Goal: Task Accomplishment & Management: Manage account settings

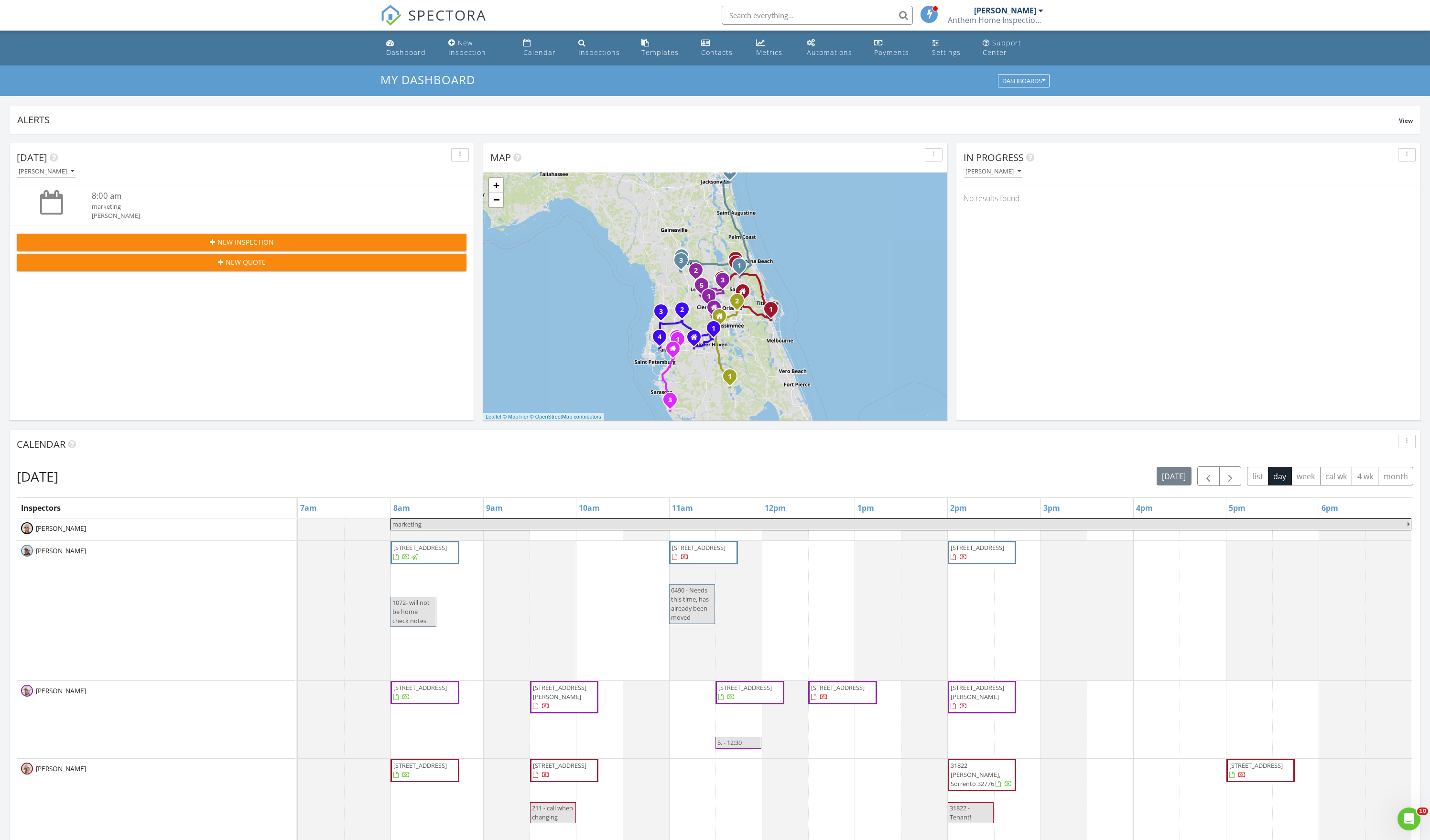
click at [984, 175] on div "[PERSON_NAME]" at bounding box center [993, 171] width 56 height 7
click at [985, 203] on div "All Inspectors" at bounding box center [1011, 204] width 79 height 12
click at [1053, 301] on link "5355 NW 126th Dr, Coral Springs, FL 33076" at bounding box center [1027, 297] width 53 height 9
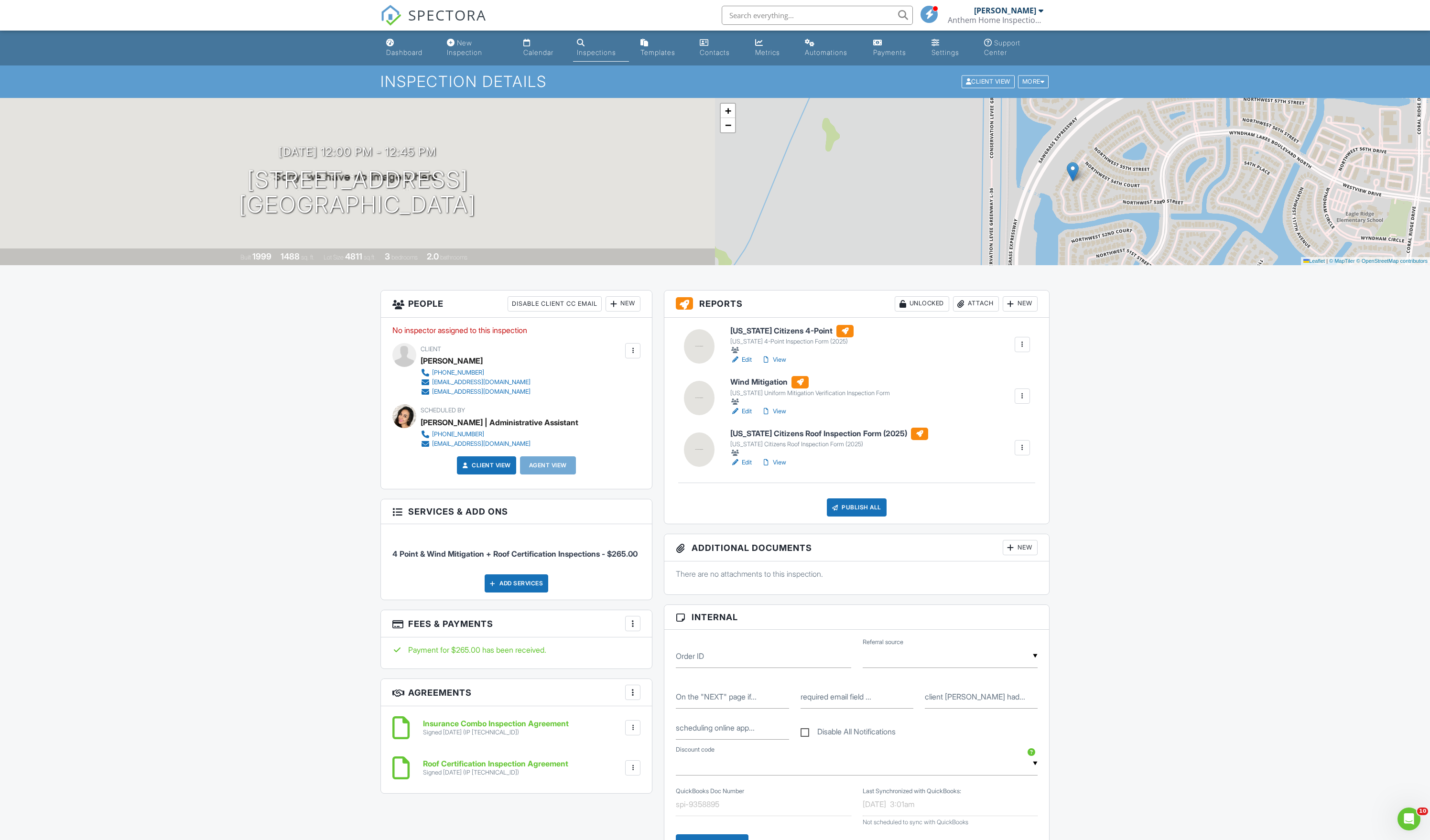
click at [953, 311] on div "Attach" at bounding box center [976, 303] width 46 height 15
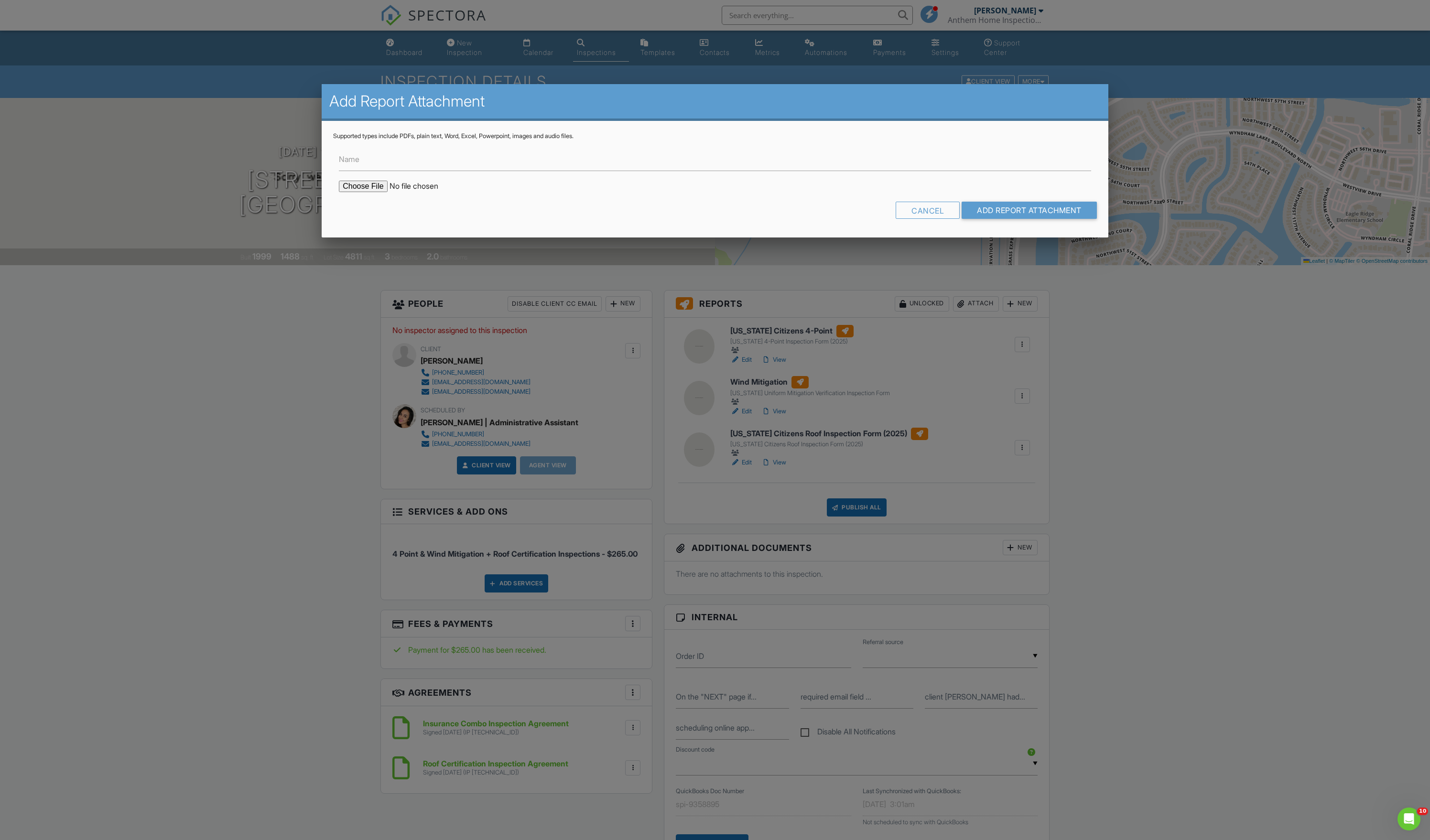
click at [387, 192] on input "file" at bounding box center [420, 186] width 162 height 12
click at [900, 219] on div "Cancel" at bounding box center [928, 211] width 64 height 18
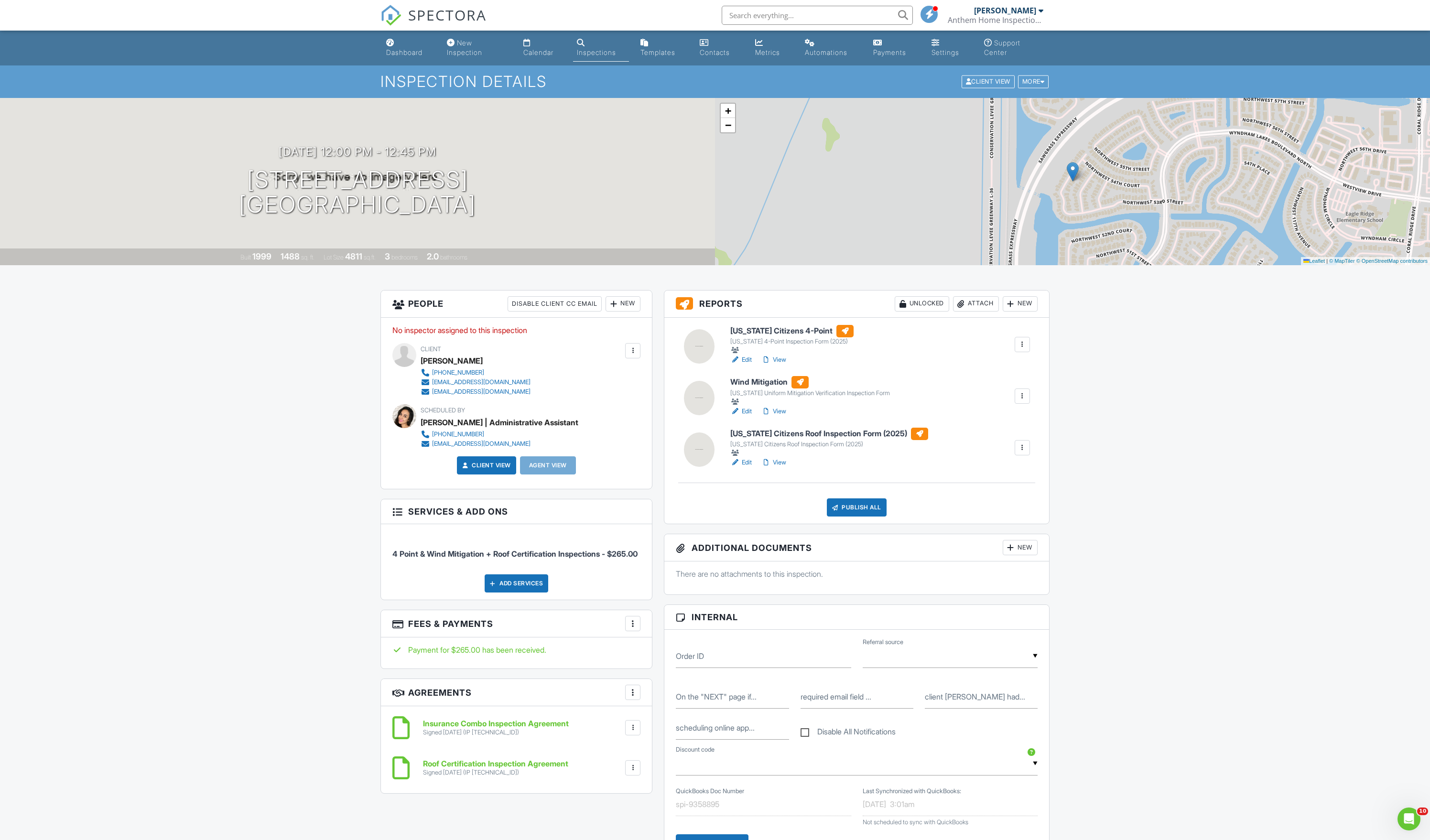
click at [953, 309] on div "Attach" at bounding box center [976, 303] width 46 height 15
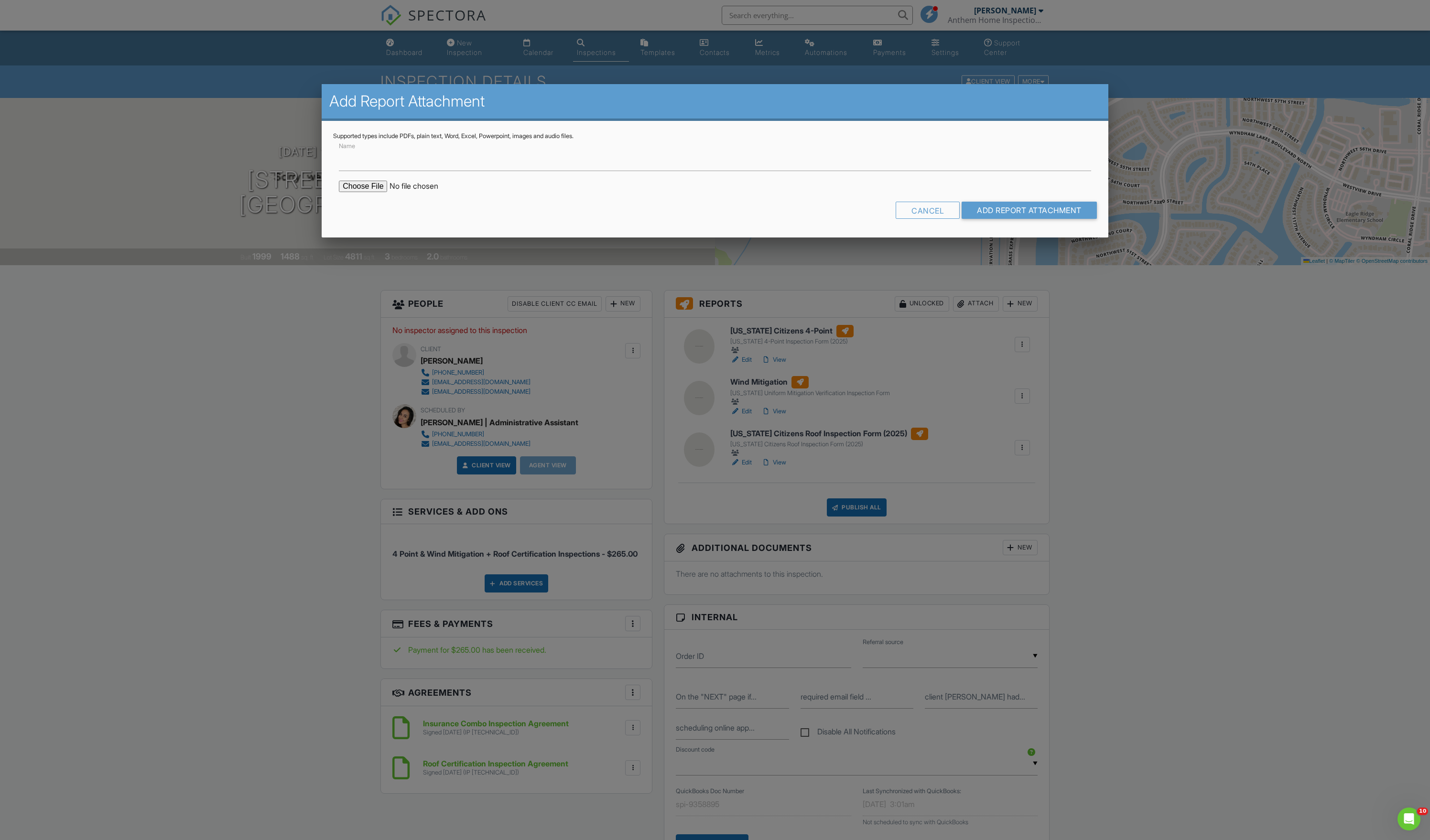
click at [369, 192] on input "file" at bounding box center [420, 186] width 162 height 12
type input "C:\fakepath\4-Point Inspection - Property 5355 NW 126th Dr_ Coral Springs_ FL 3…"
click at [962, 219] on input "Add Report Attachment" at bounding box center [1029, 211] width 135 height 18
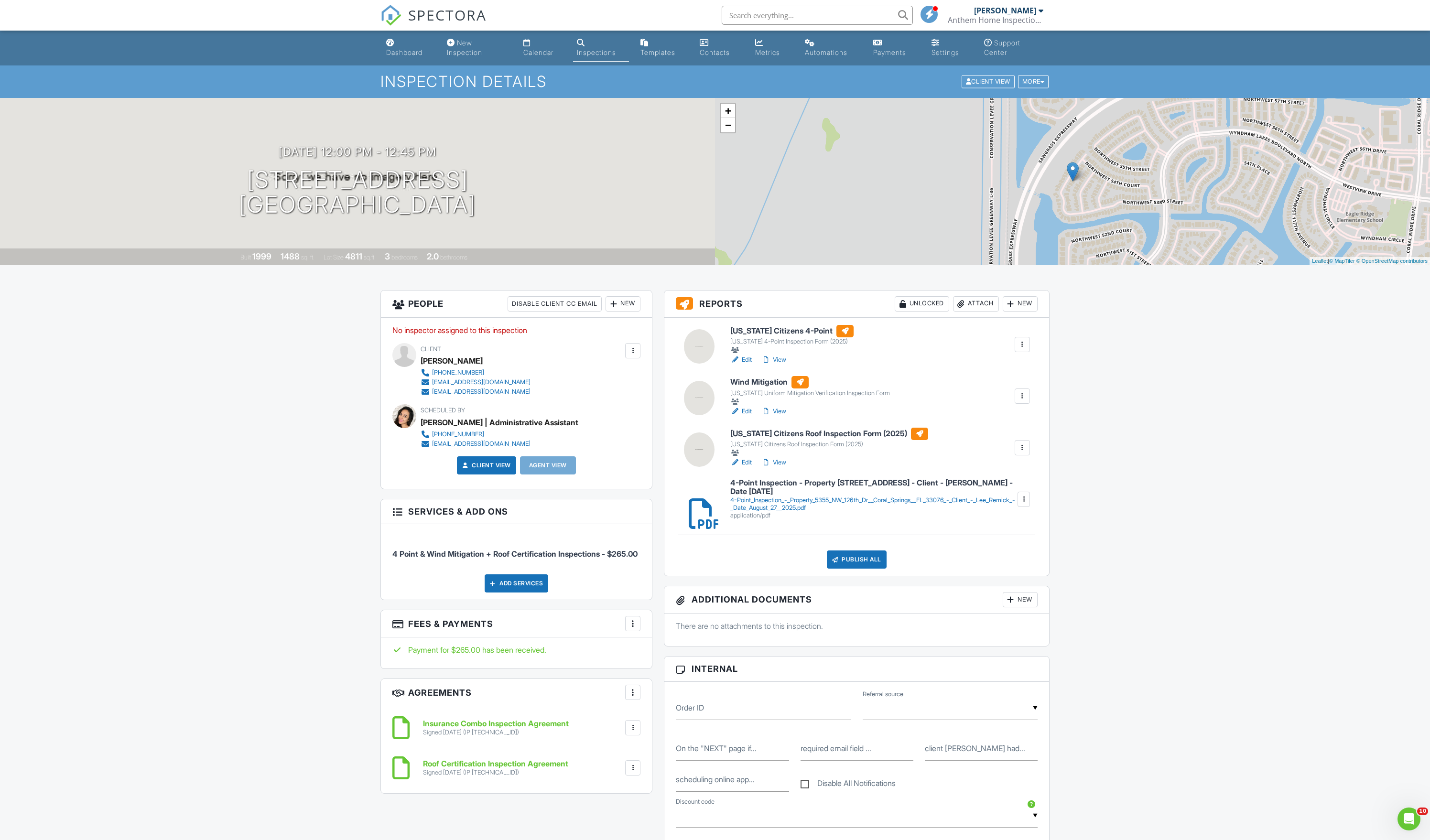
click at [1021, 349] on div at bounding box center [1022, 344] width 10 height 10
click at [971, 443] on div "Delete" at bounding box center [980, 438] width 20 height 10
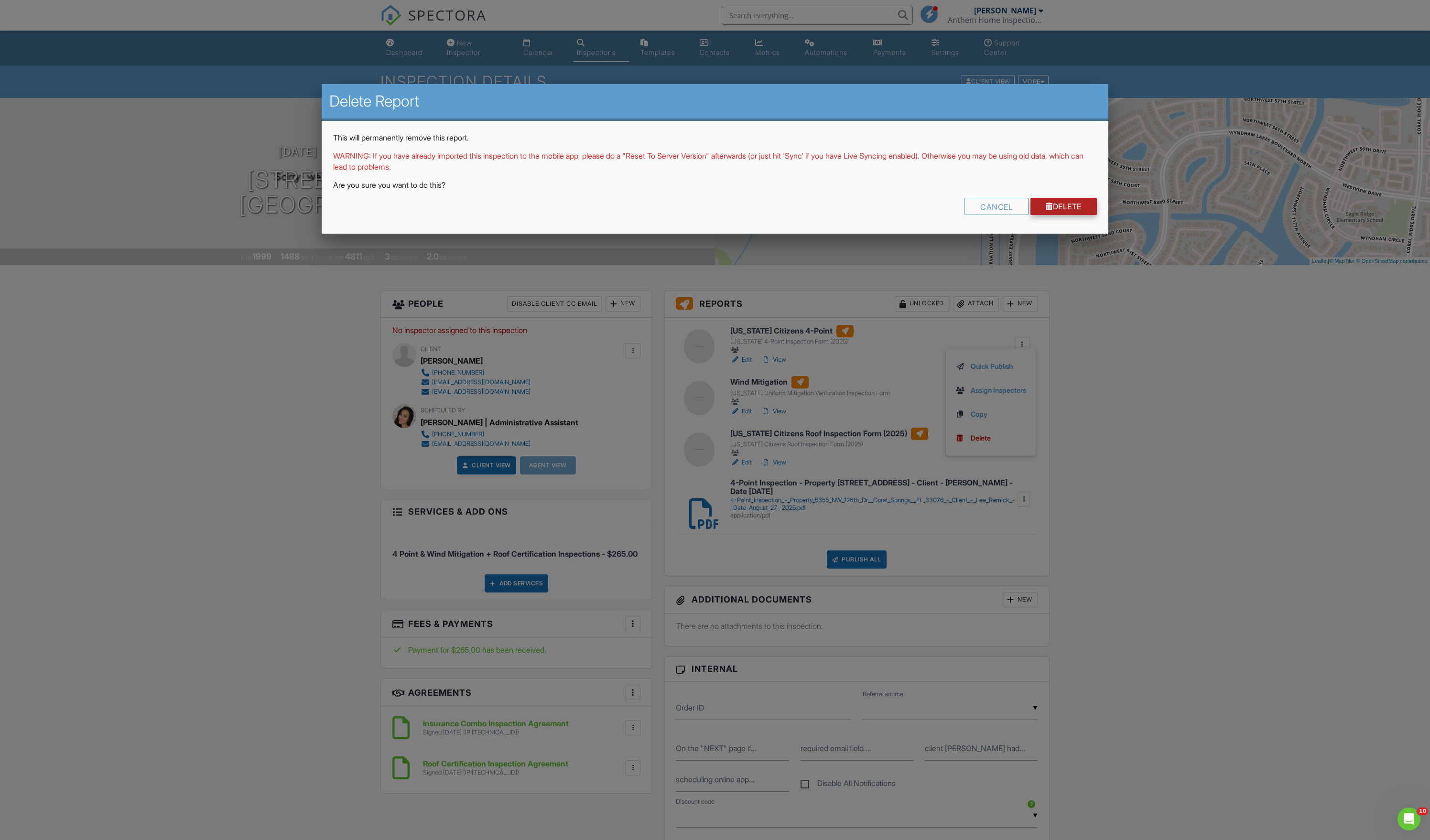
click at [1043, 215] on link "Delete" at bounding box center [1064, 207] width 67 height 18
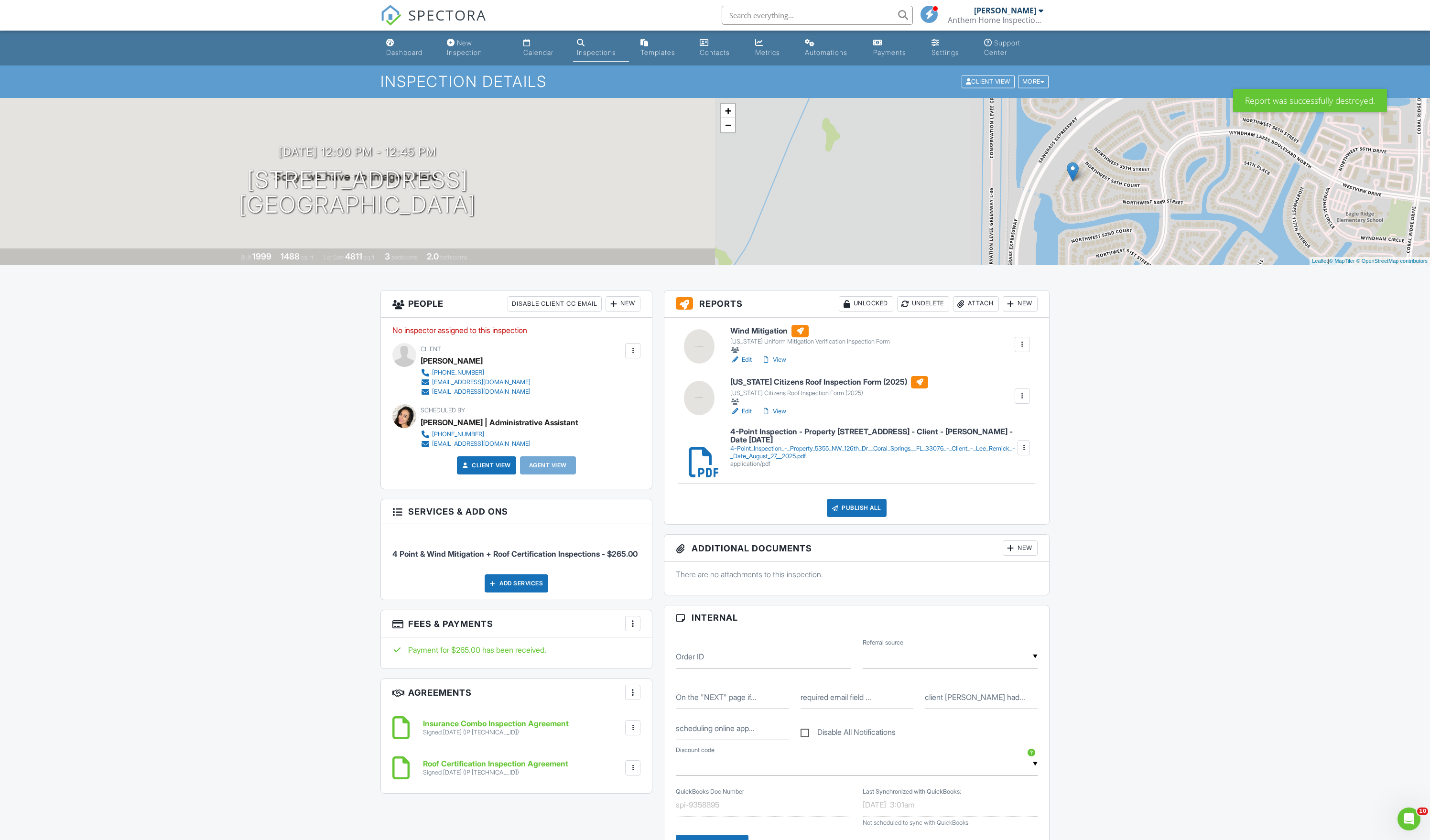
click at [1019, 349] on div at bounding box center [1022, 344] width 10 height 10
click at [971, 443] on div "Delete" at bounding box center [980, 438] width 20 height 10
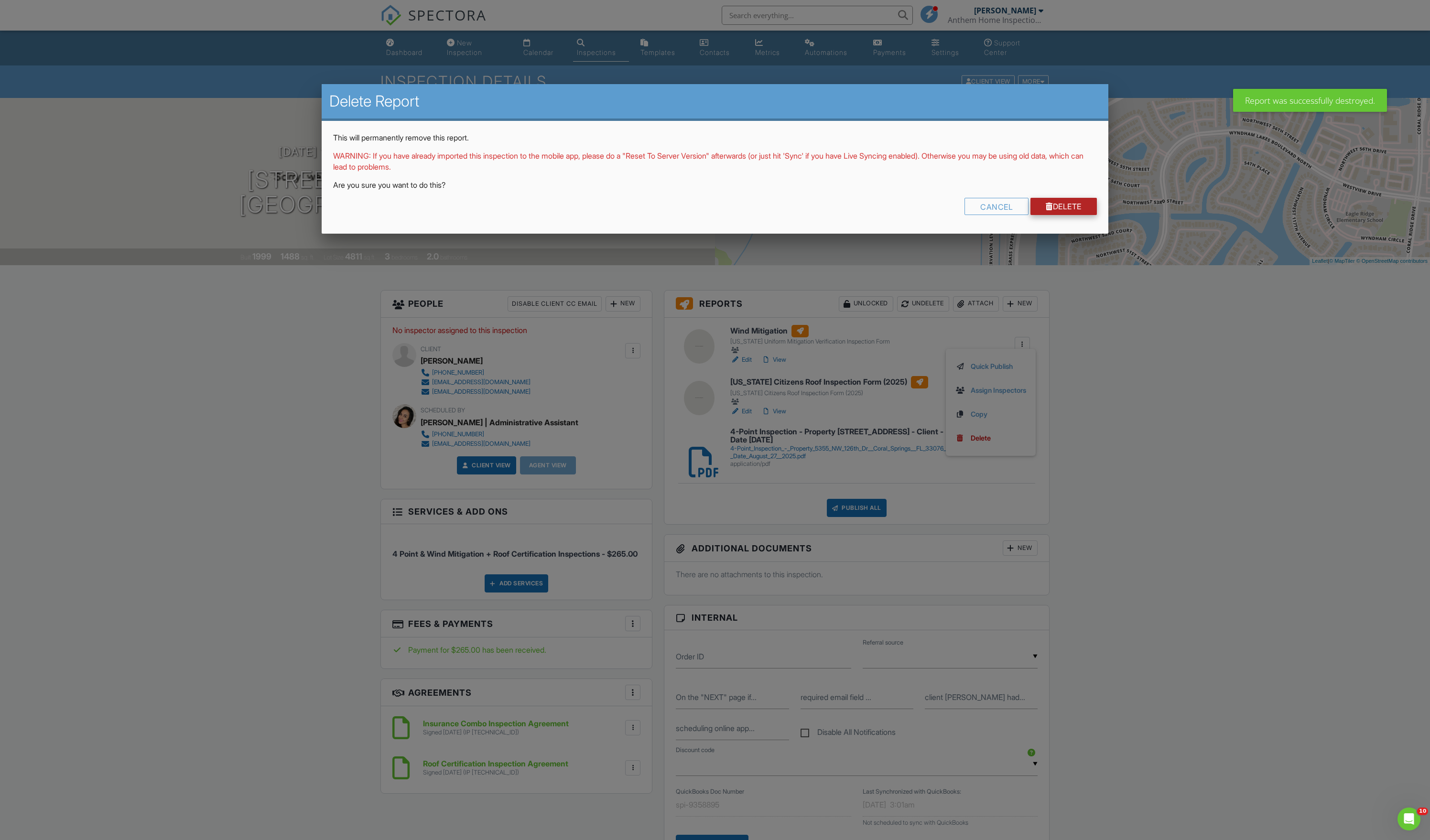
click at [1060, 215] on link "Delete" at bounding box center [1064, 207] width 67 height 18
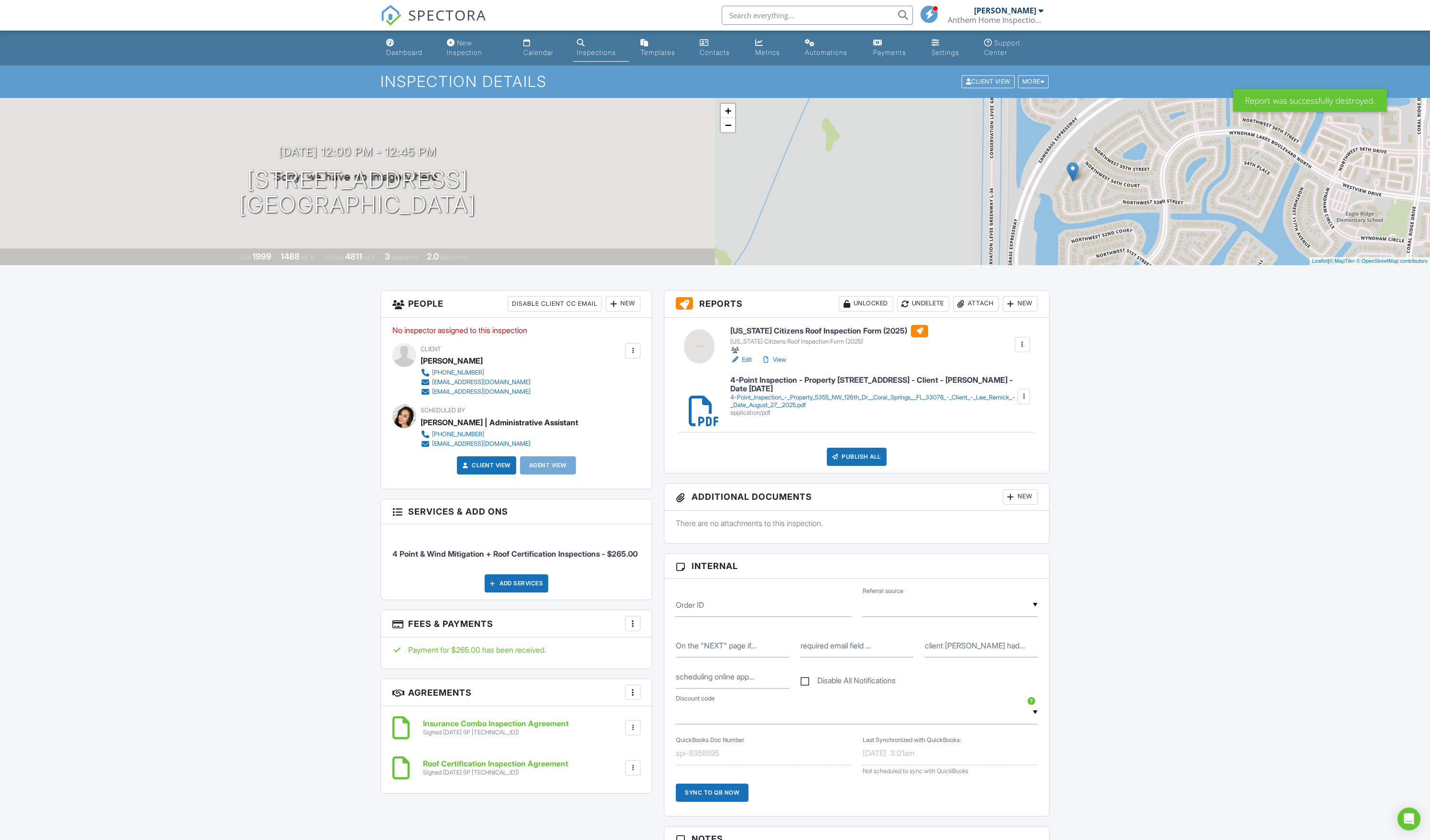
click at [957, 309] on div at bounding box center [961, 303] width 10 height 10
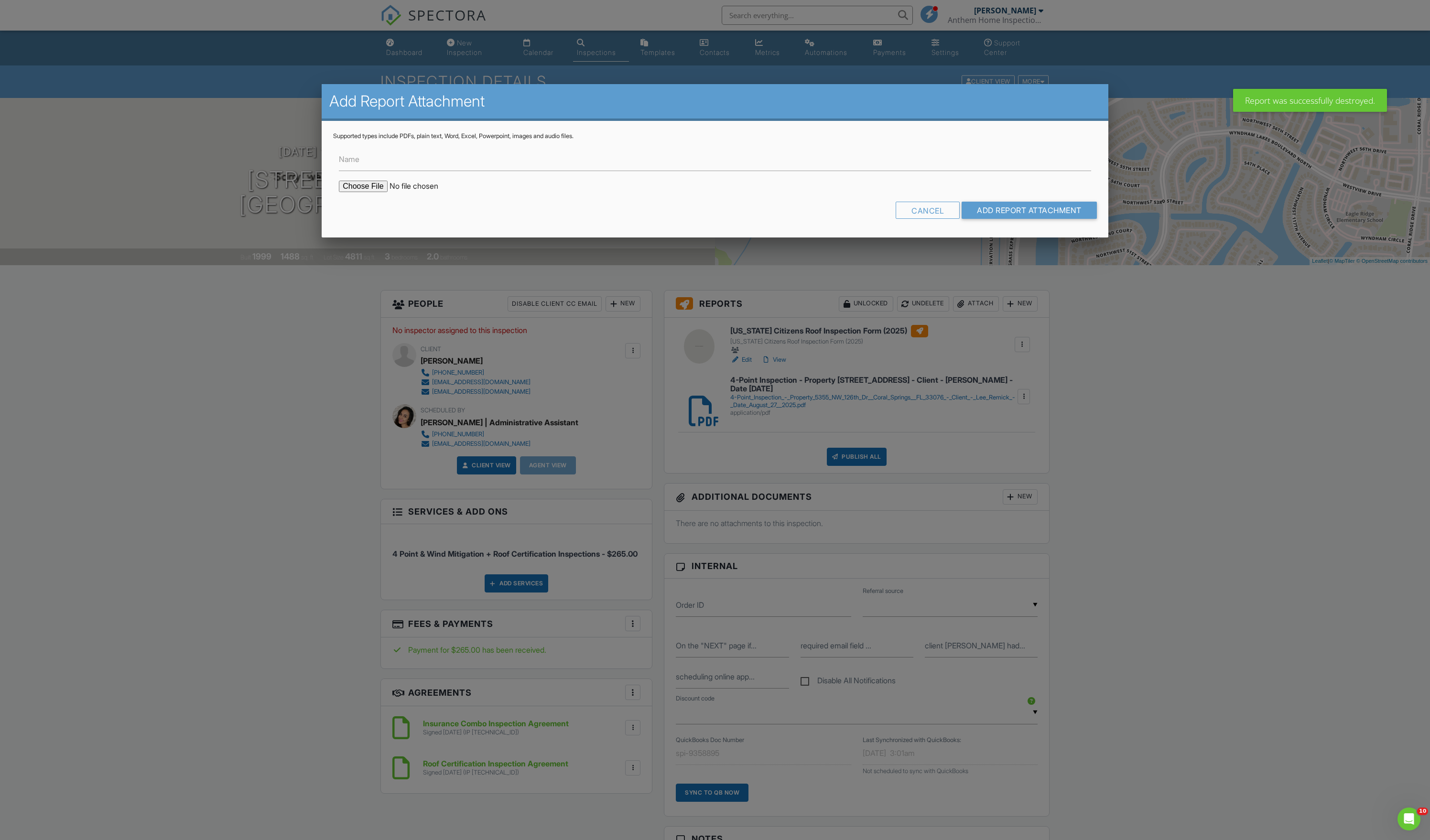
click at [374, 192] on input "file" at bounding box center [420, 186] width 162 height 12
type input "C:\fakepath\Wind Mitigation Inspection - 5355 NW 126th Dr_ Coral Springs_ FL 33…"
click at [971, 219] on input "Add Report Attachment" at bounding box center [1029, 211] width 135 height 18
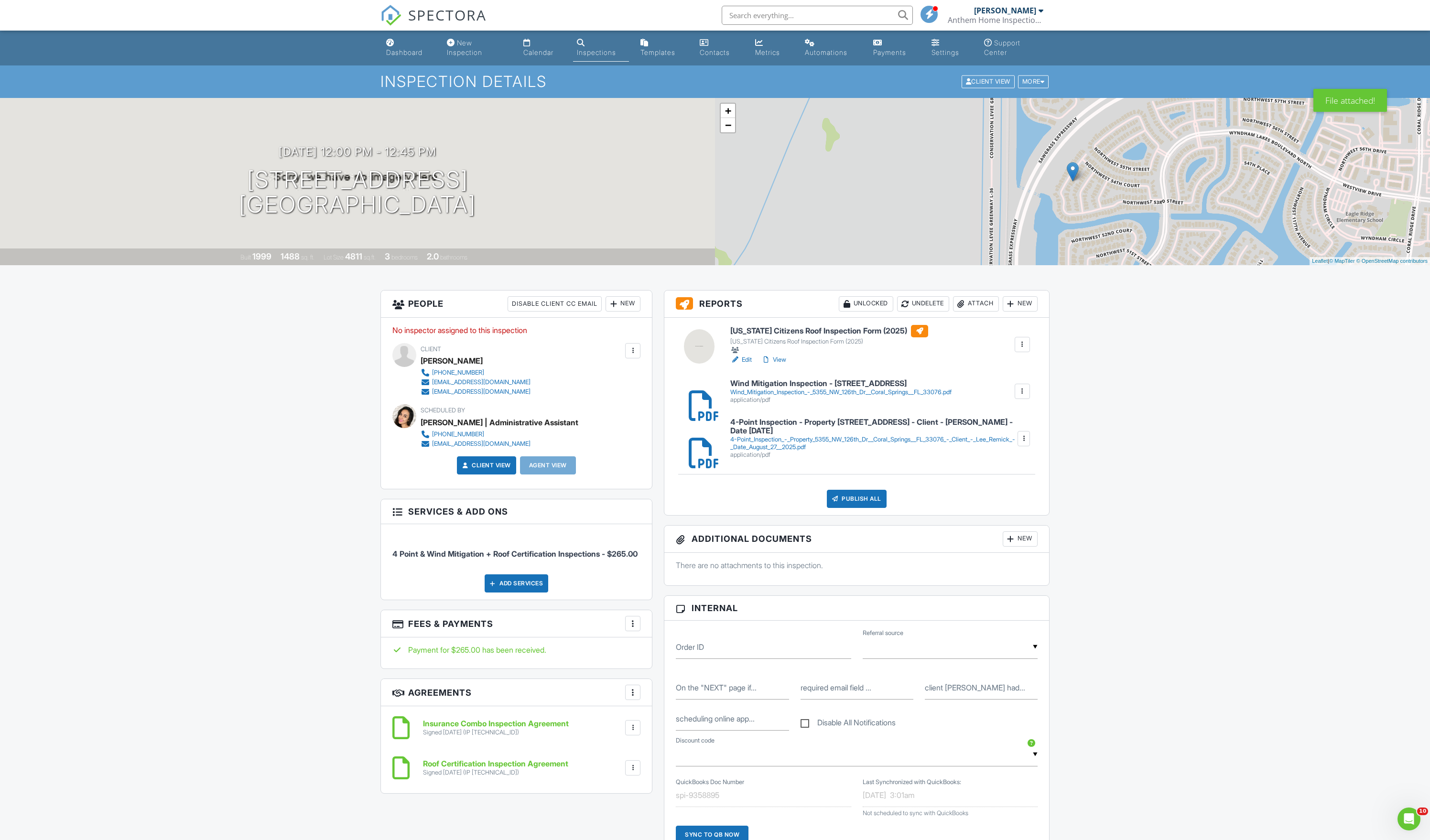
click at [208, 510] on div "Dashboard New Inspection Calendar Inspections Templates Contacts Metrics Automa…" at bounding box center [715, 821] width 1430 height 1581
click at [645, 186] on div "08/27/2025 12:00 pm - 12:45 pm 5355 NW 126th Dr Coral Springs, FL 33076" at bounding box center [358, 181] width 715 height 72
click at [558, 233] on div "08/27/2025 12:00 pm - 12:45 pm 5355 NW 126th Dr Coral Springs, FL 33076 Built 1…" at bounding box center [358, 181] width 715 height 167
click at [440, 262] on div "Built 1999 1488 sq. ft. Lot Size 4811 sq.ft. 3 bedrooms 2.0 bathrooms" at bounding box center [358, 257] width 715 height 17
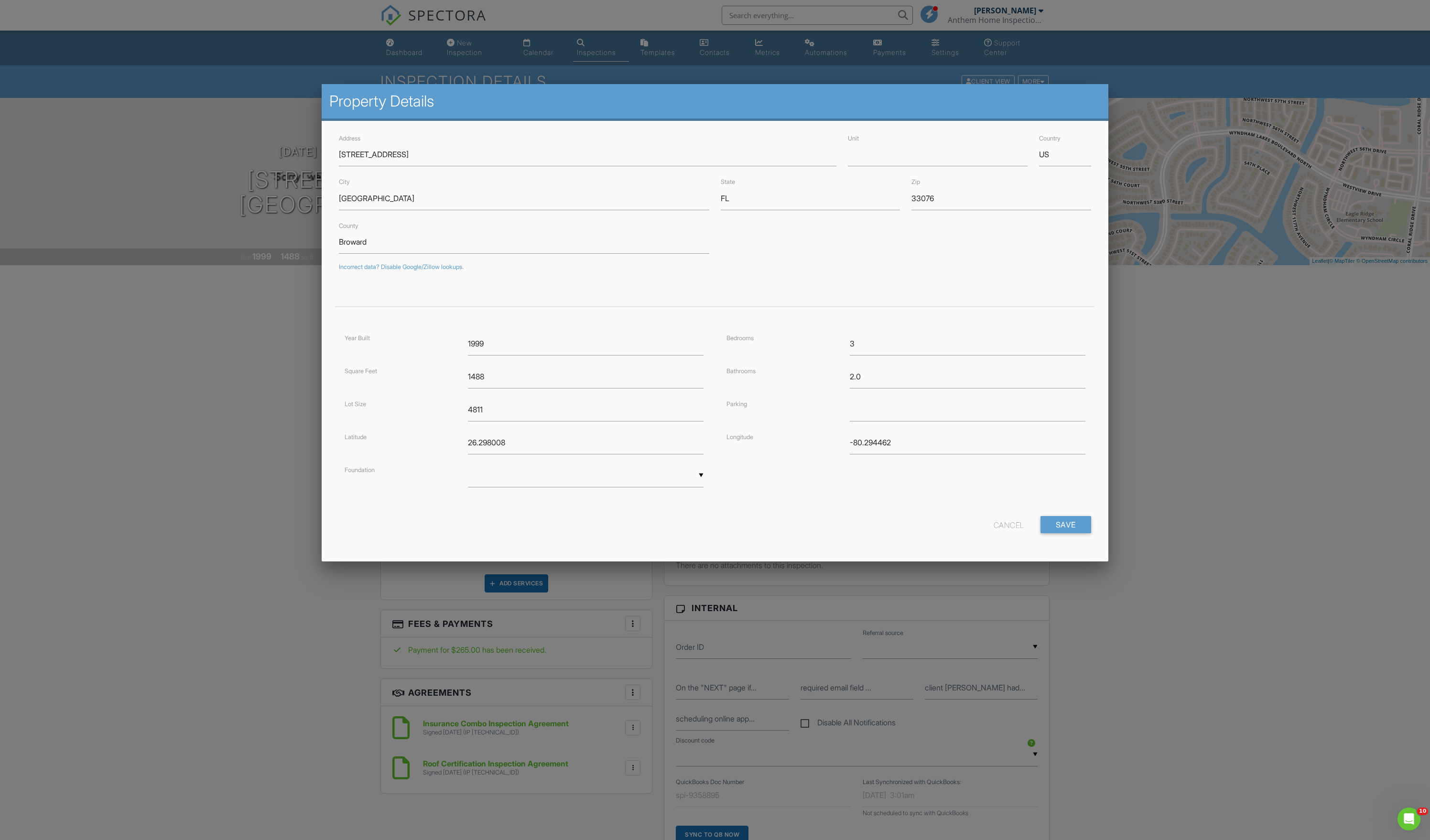
click at [996, 533] on div "Cancel" at bounding box center [1009, 525] width 31 height 18
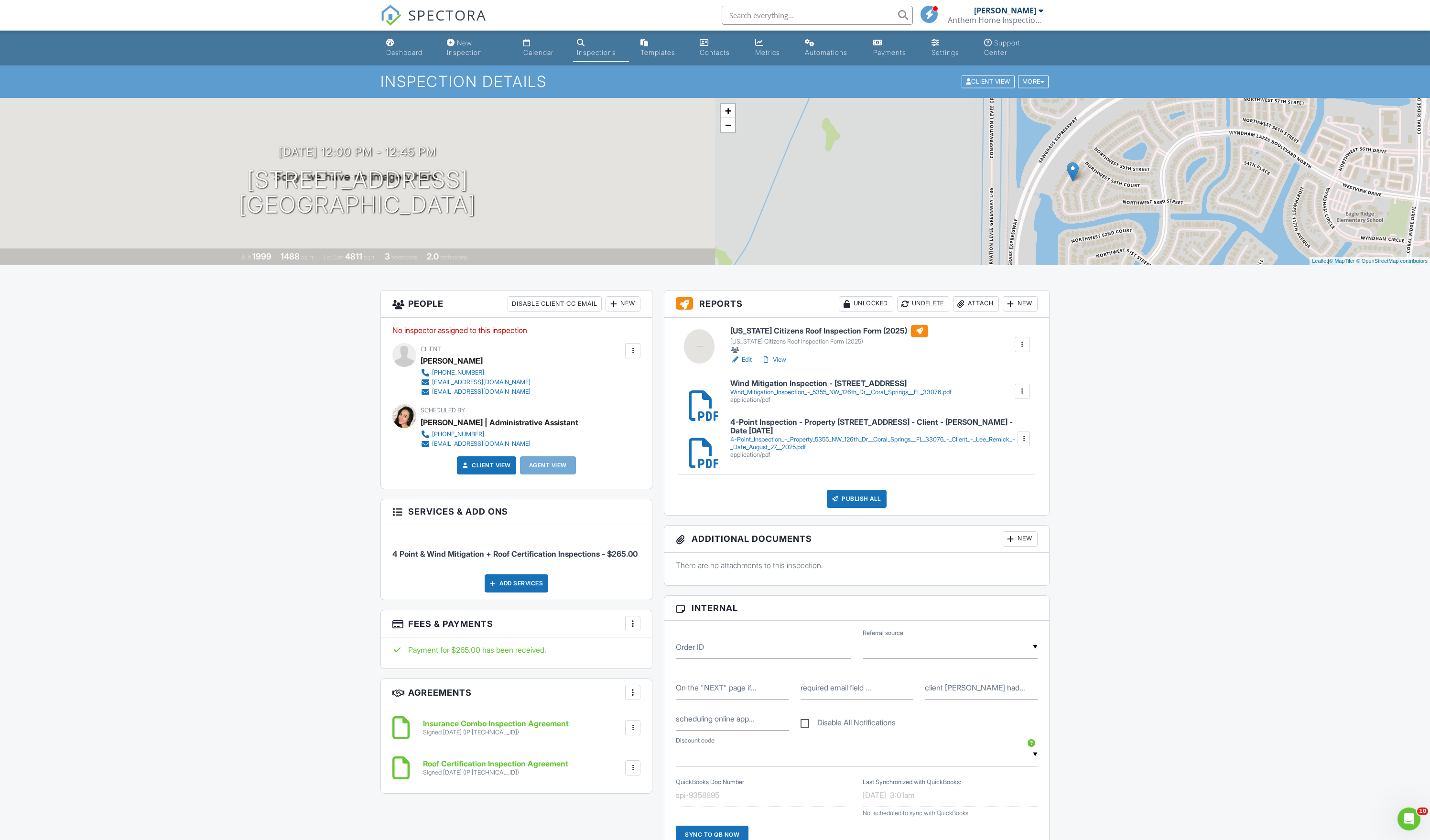
click at [584, 128] on div "08/27/2025 12:00 pm - 12:45 pm 5355 NW 126th Dr Coral Springs, FL 33076 Built 1…" at bounding box center [358, 181] width 715 height 167
click at [381, 122] on div "08/27/2025 12:00 pm - 12:45 pm 5355 NW 126th Dr Coral Springs, FL 33076 Built 1…" at bounding box center [358, 181] width 715 height 167
click at [162, 137] on div "08/27/2025 12:00 pm - 12:45 pm 5355 NW 126th Dr Coral Springs, FL 33076 Built 1…" at bounding box center [358, 181] width 715 height 167
click at [163, 183] on div "08/27/2025 12:00 pm - 12:45 pm 5355 NW 126th Dr Coral Springs, FL 33076" at bounding box center [358, 181] width 715 height 72
click at [306, 195] on h1 "5355 NW 126th Dr Coral Springs, FL 33076" at bounding box center [358, 192] width 237 height 50
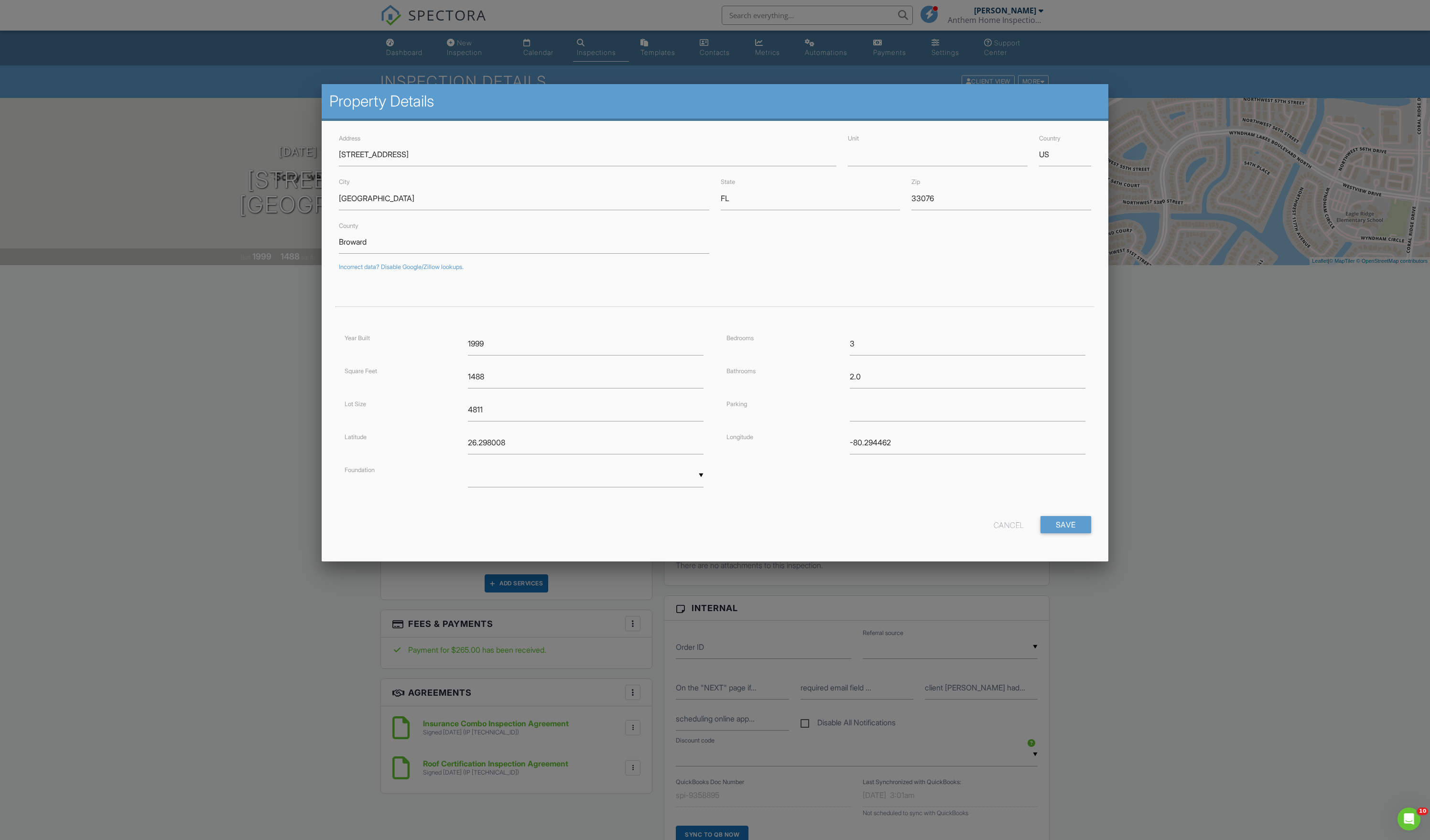
click at [1009, 533] on div "Cancel" at bounding box center [1009, 525] width 31 height 18
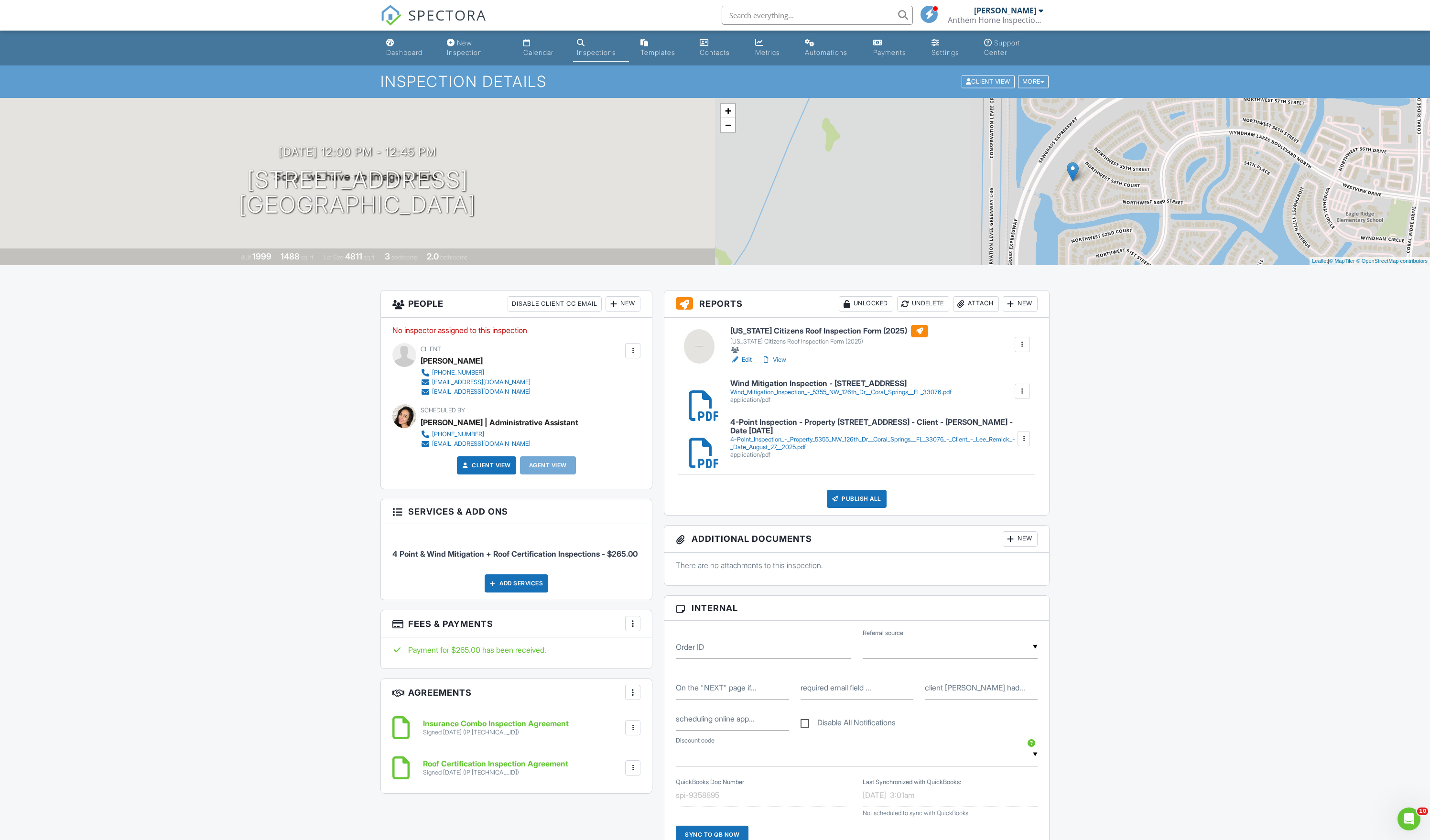
click at [804, 337] on h6 "[US_STATE] Citizens Roof Inspection Form (2025)" at bounding box center [829, 330] width 198 height 12
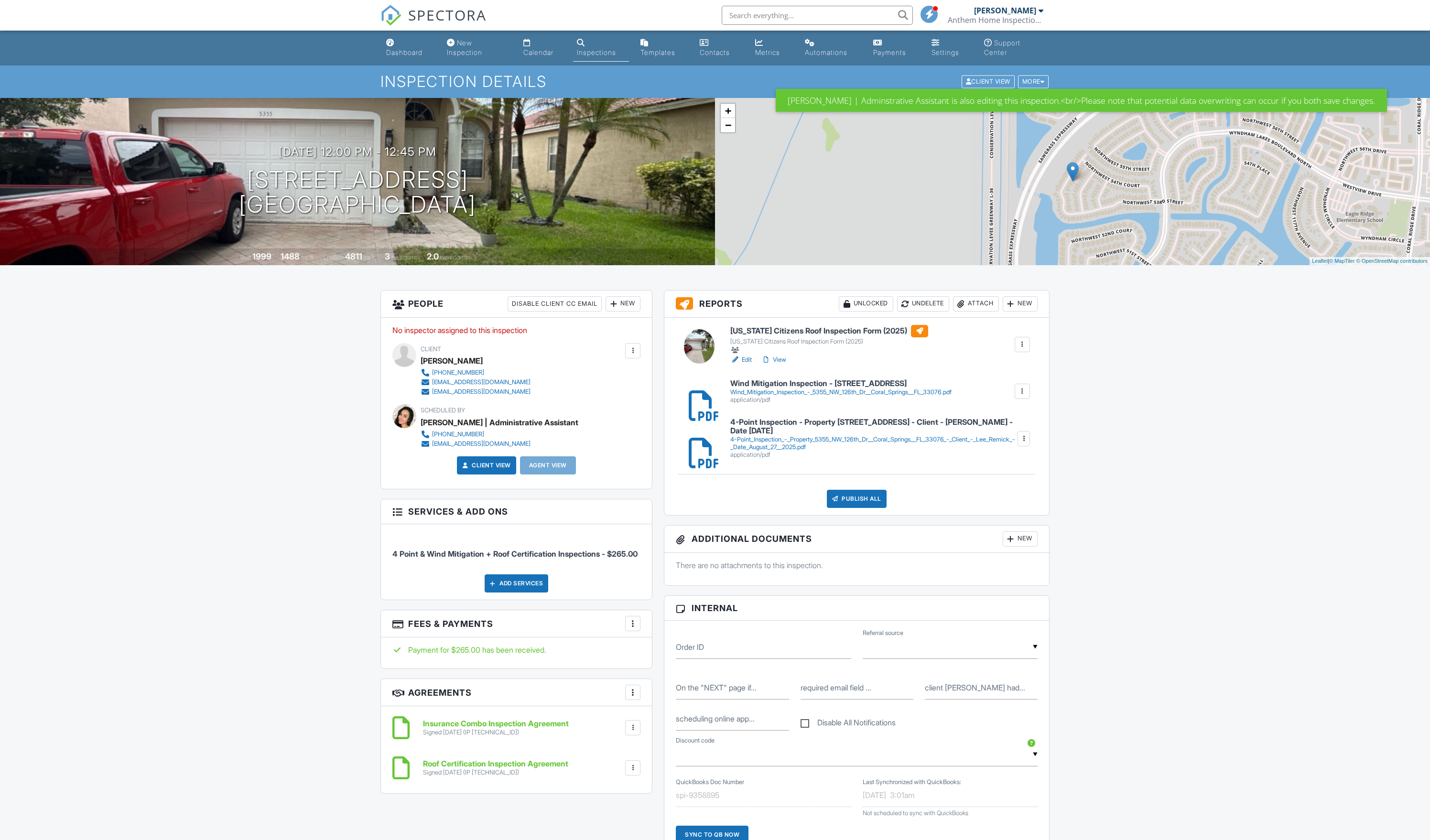
click at [1023, 349] on div at bounding box center [1022, 344] width 10 height 10
click at [1133, 408] on div "Dashboard New Inspection Calendar Inspections Templates Contacts Metrics Automa…" at bounding box center [715, 821] width 1430 height 1581
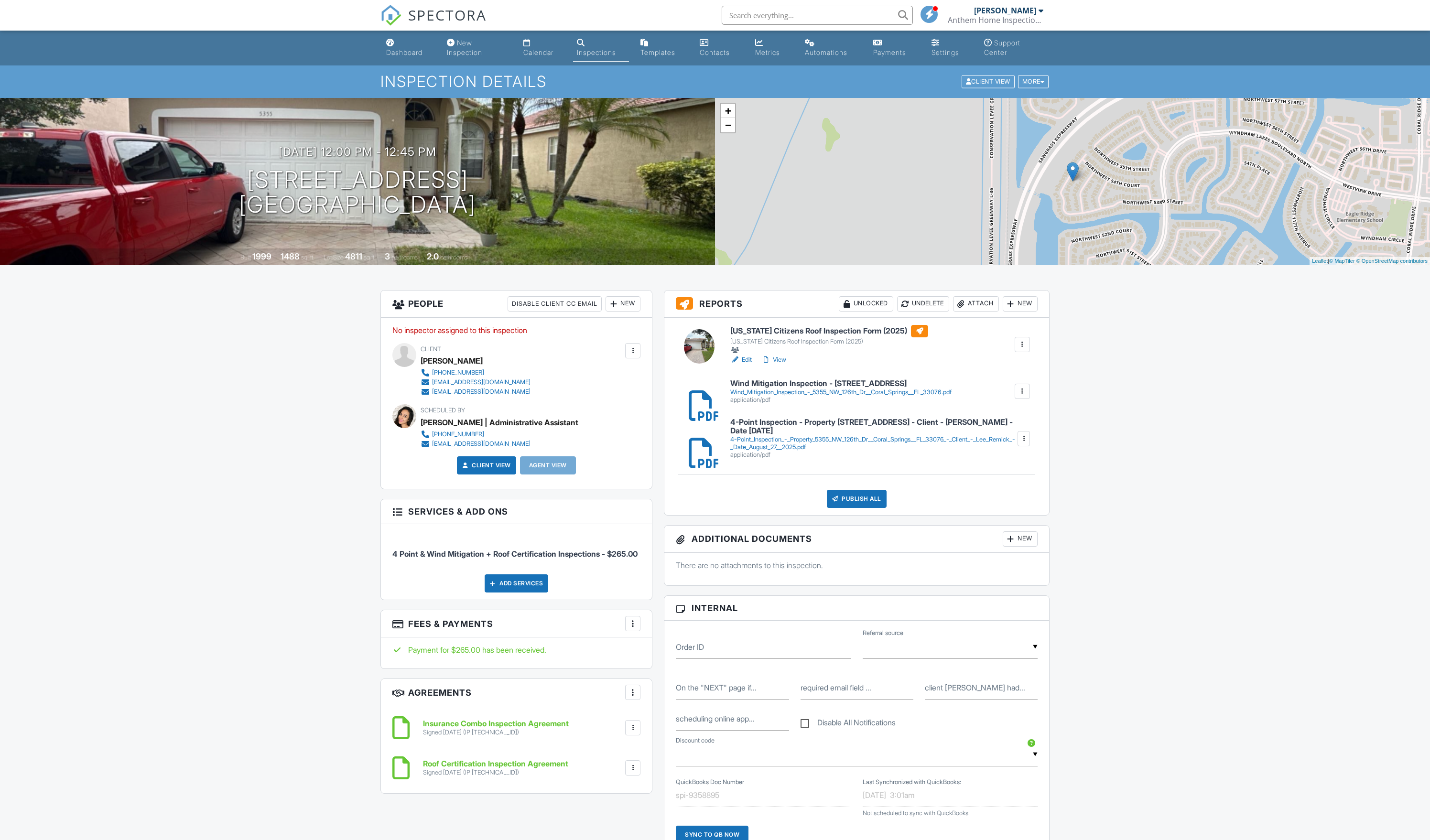
click at [1021, 443] on div at bounding box center [1023, 438] width 10 height 10
click at [1005, 465] on link "Delete" at bounding box center [1016, 459] width 35 height 10
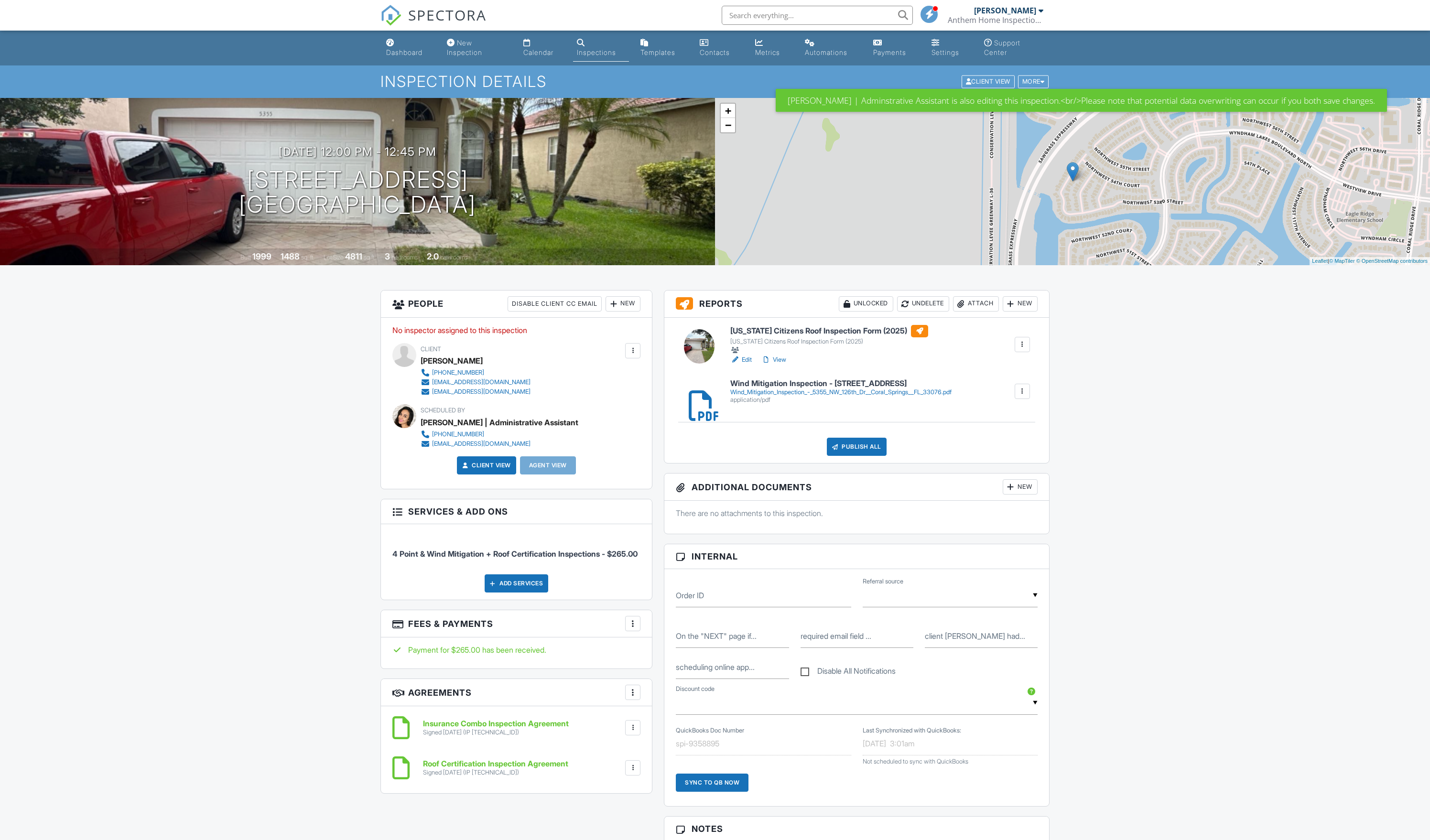
click at [955, 311] on div "Attach" at bounding box center [976, 303] width 46 height 15
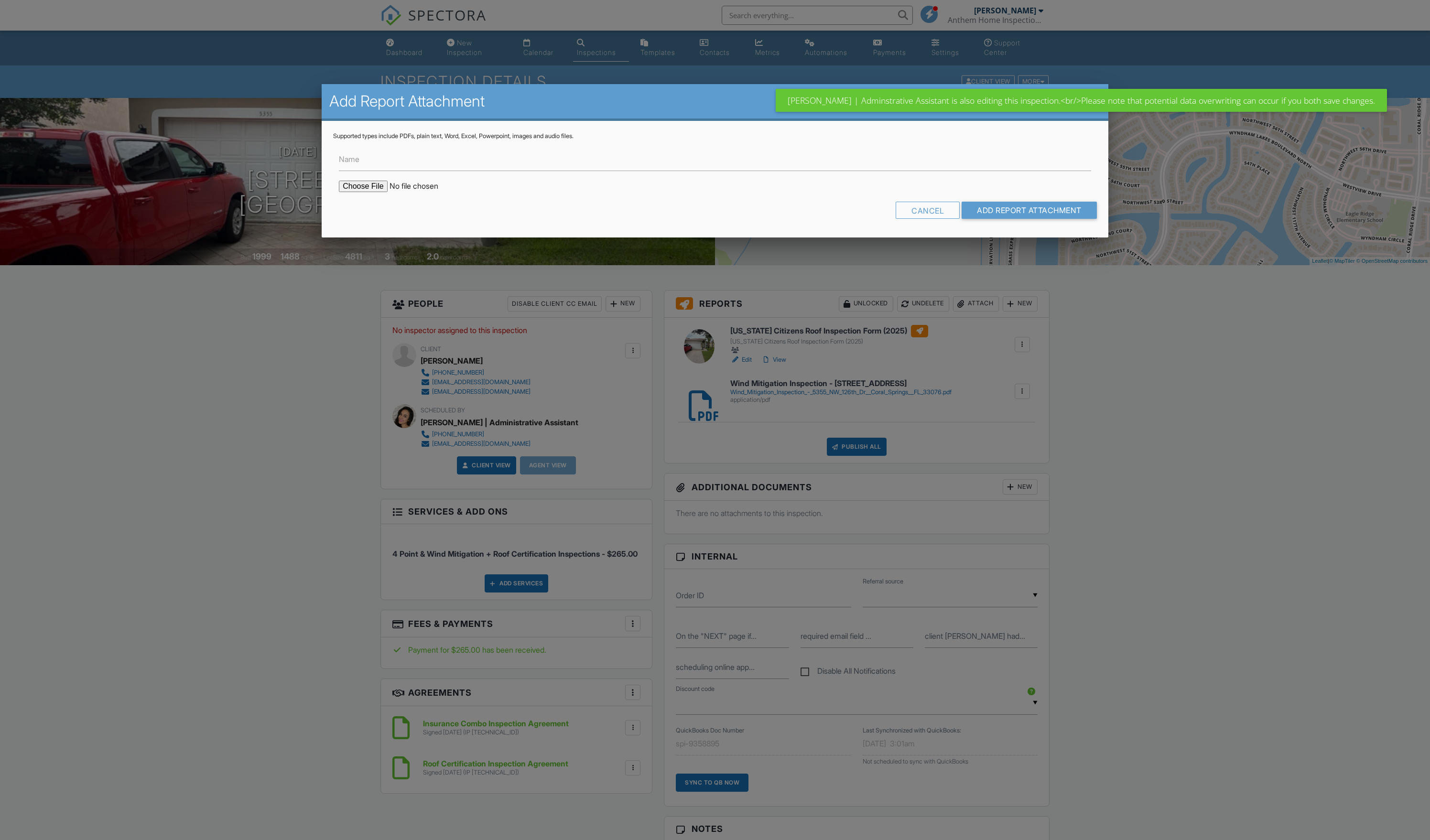
click at [372, 192] on input "file" at bounding box center [420, 186] width 162 height 12
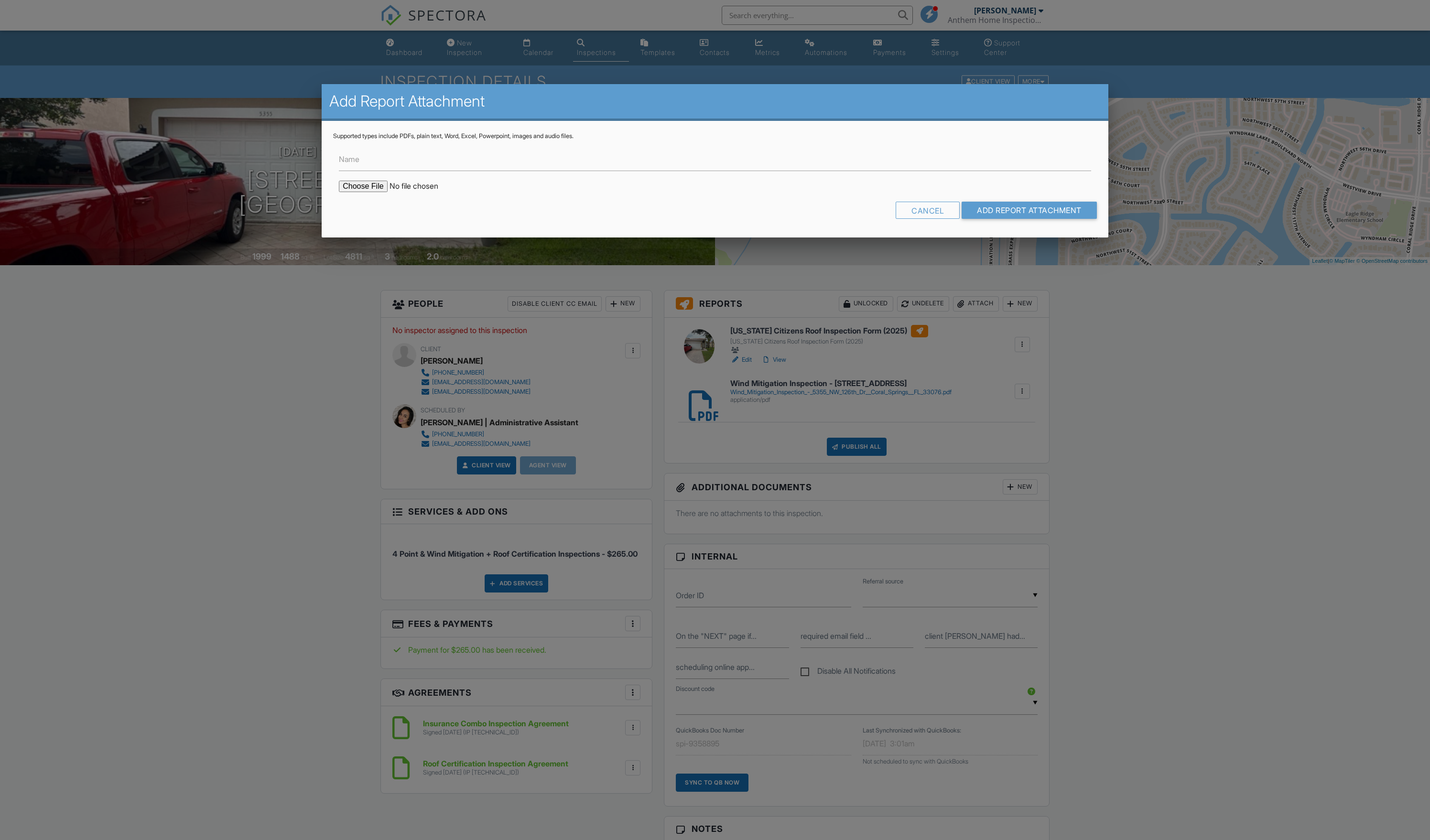
type input "C:\fakepath\4-Point Inspection - Property 5355 NW 126th Dr_ Coral Springs_ FL 3…"
click at [986, 219] on input "Add Report Attachment" at bounding box center [1029, 211] width 135 height 18
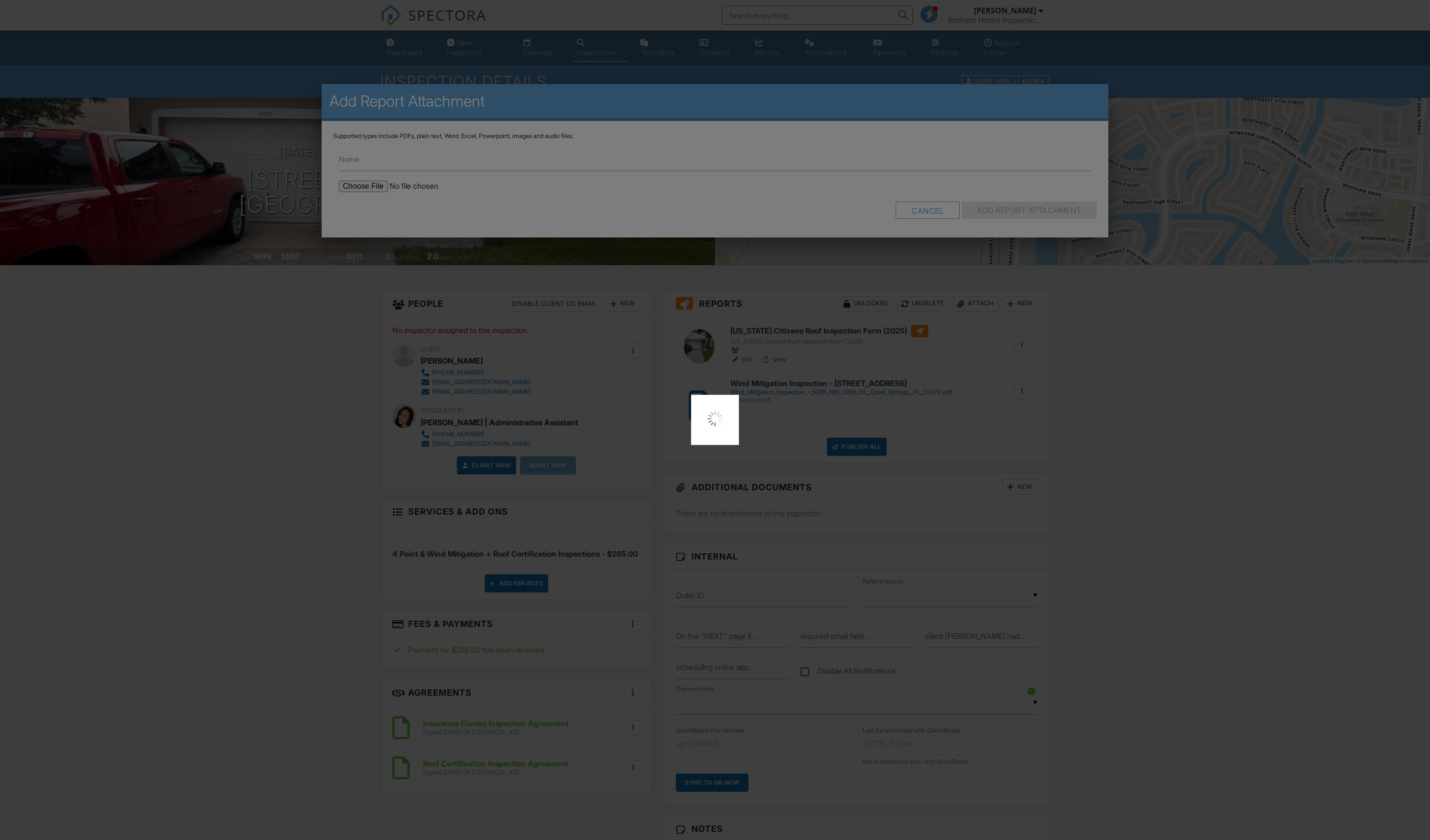
click at [627, 213] on div at bounding box center [715, 420] width 1430 height 840
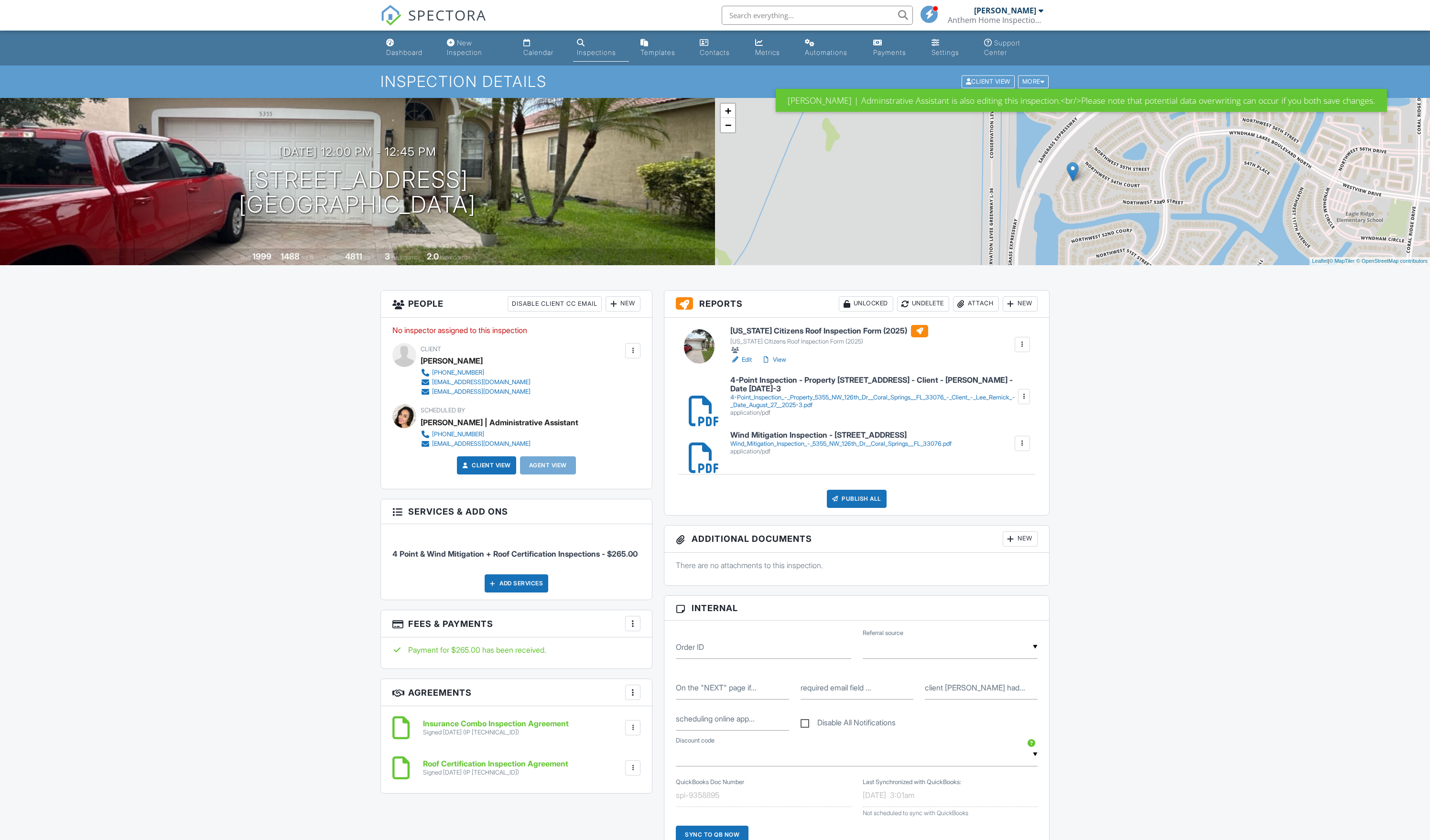
click at [287, 586] on div "Dashboard New Inspection Calendar Inspections Templates Contacts Metrics Automa…" at bounding box center [715, 821] width 1430 height 1581
click at [815, 409] on div "4-Point_Inspection_-_Property_5355_NW_126th_Dr__Coral_Springs__FL_33076_-_Clien…" at bounding box center [873, 401] width 286 height 15
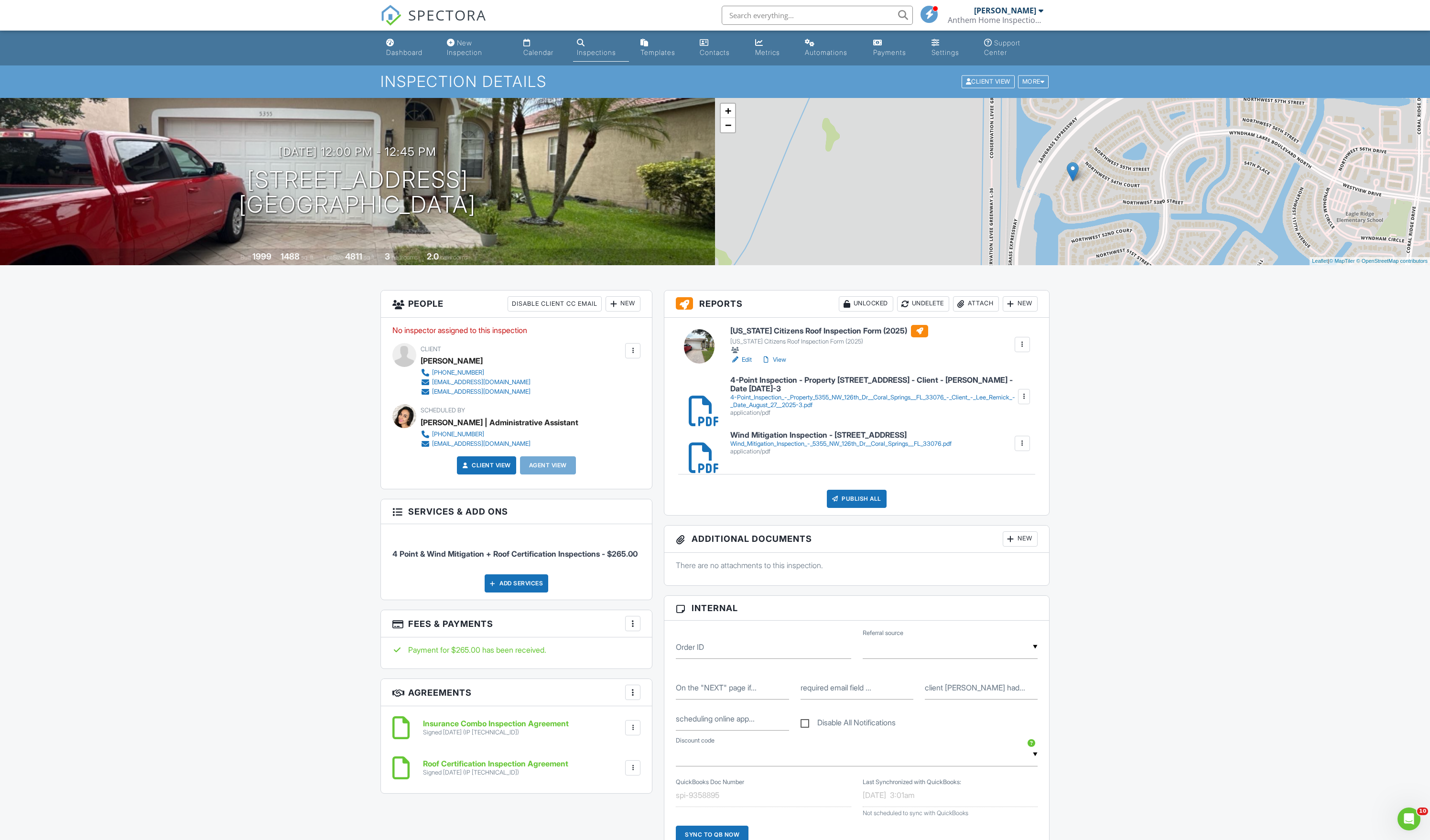
click at [963, 311] on div "Attach" at bounding box center [976, 303] width 46 height 15
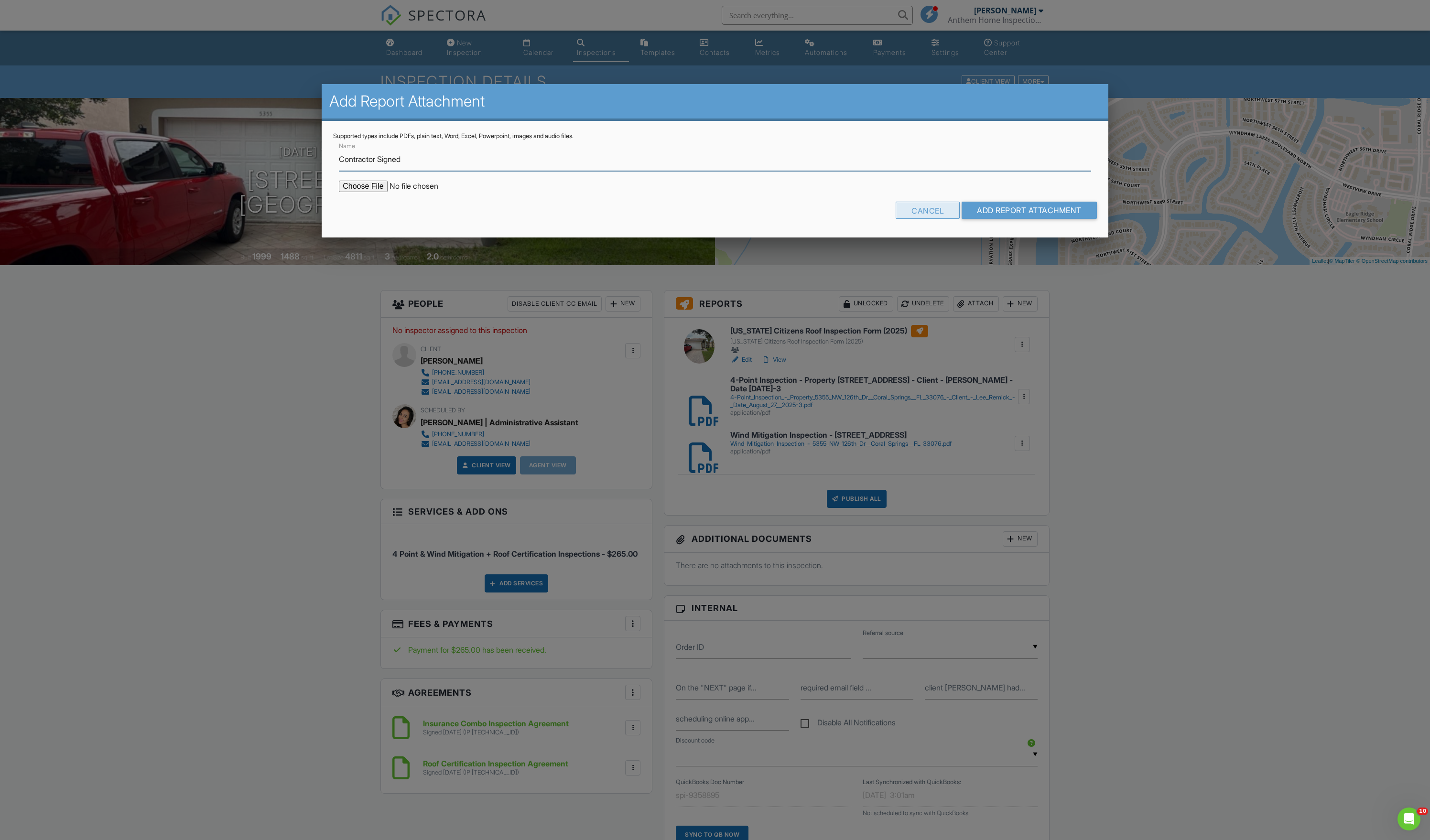
type input "Contractor Signed"
click at [896, 219] on div "Cancel" at bounding box center [928, 211] width 64 height 18
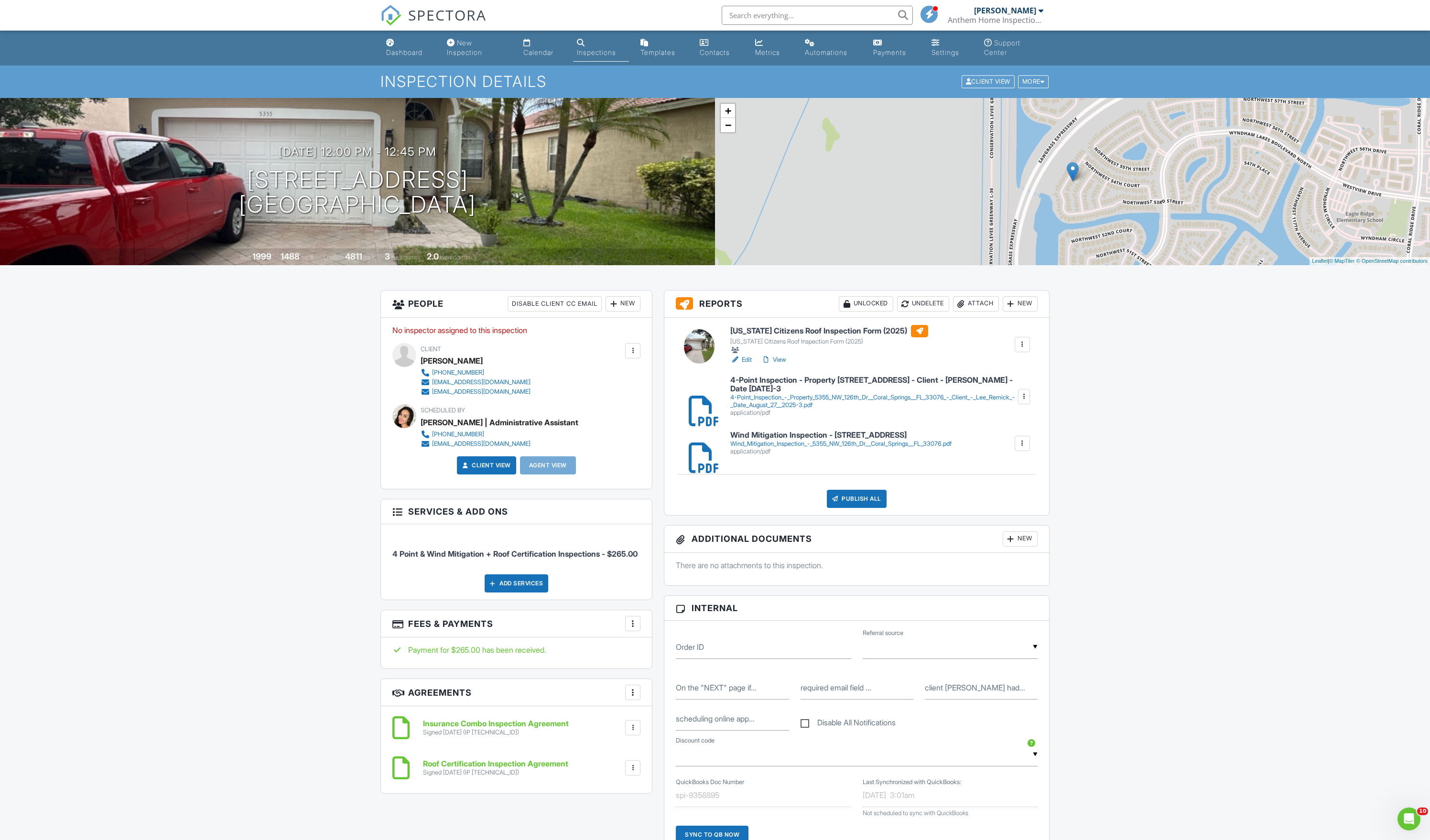
click at [798, 337] on h6 "[US_STATE] Citizens Roof Inspection Form (2025)" at bounding box center [829, 330] width 198 height 12
click at [954, 311] on div "Attach" at bounding box center [976, 303] width 46 height 15
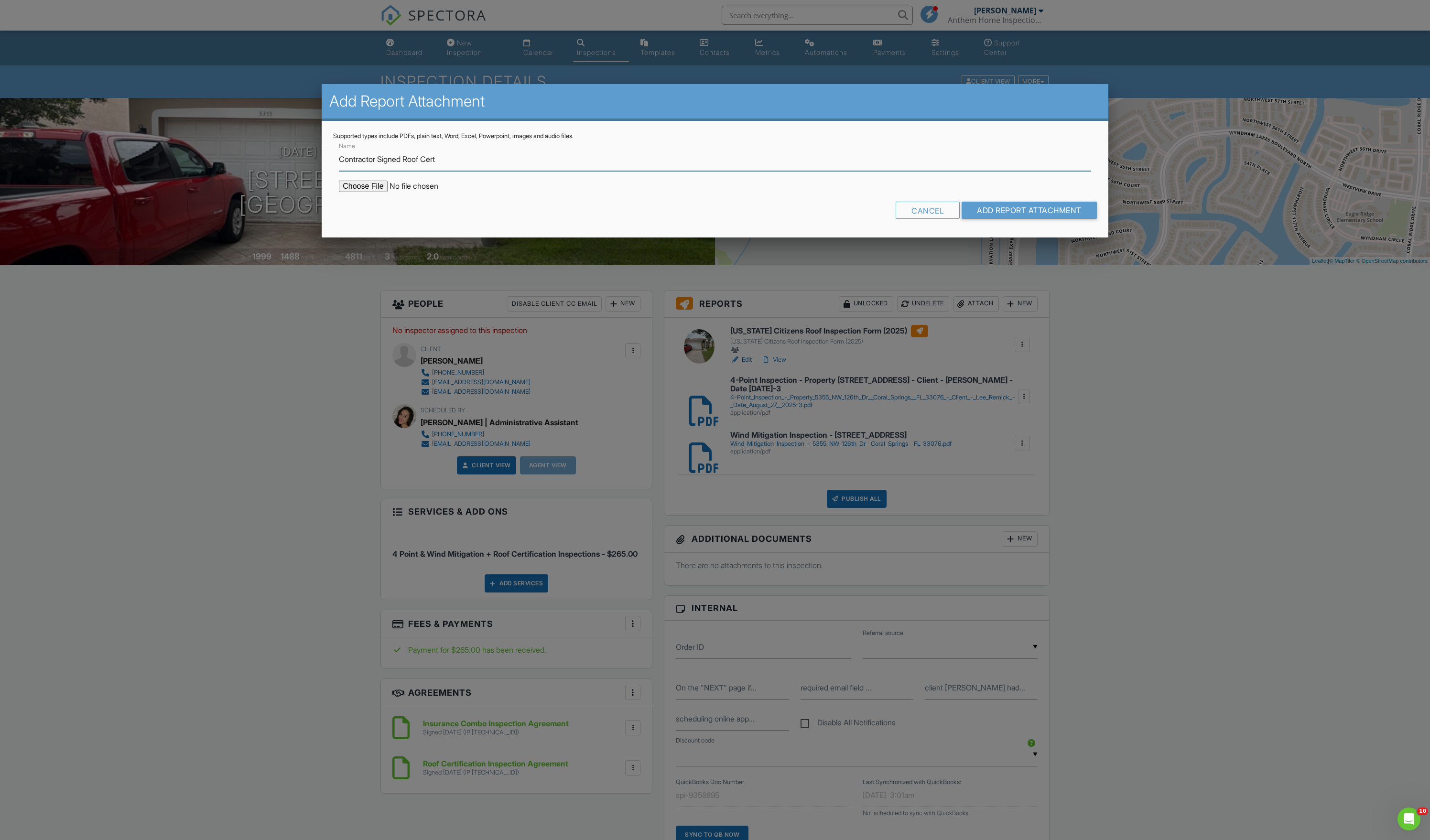
type input "Contractor Signed Roof Cert"
click at [380, 192] on input "file" at bounding box center [420, 186] width 162 height 12
type input "C:\fakepath\5355_NW_126th_Dr___Florida_Citizens_Roof_Inspection_Form__2025_-2.p…"
click at [1009, 219] on input "Add Report Attachment" at bounding box center [1029, 211] width 135 height 18
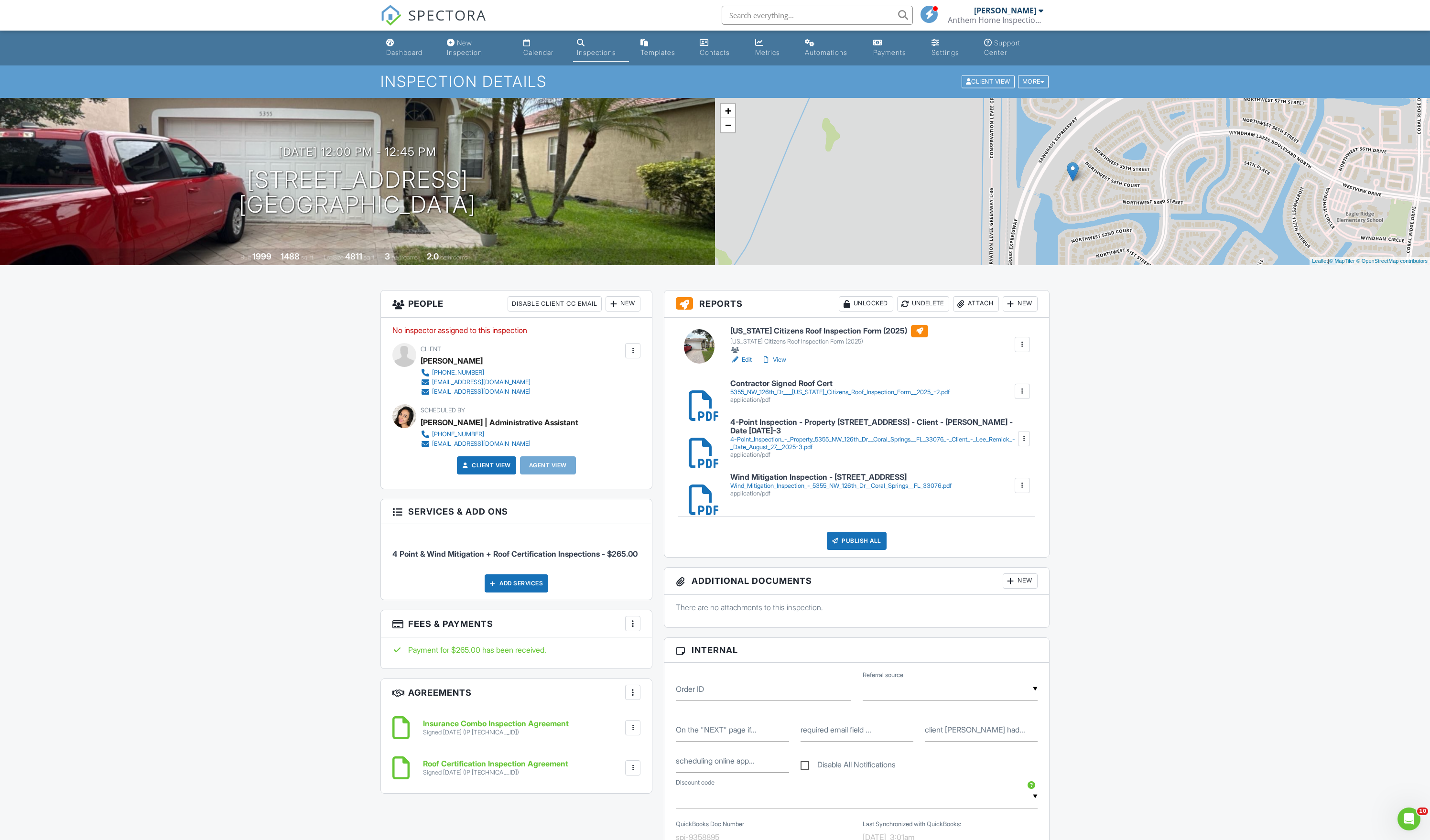
click at [806, 396] on div "5355_NW_126th_Dr___[US_STATE]_Citizens_Roof_Inspection_Form__2025_-2.pdf" at bounding box center [840, 392] width 219 height 7
click at [843, 550] on div "Publish All" at bounding box center [857, 540] width 60 height 18
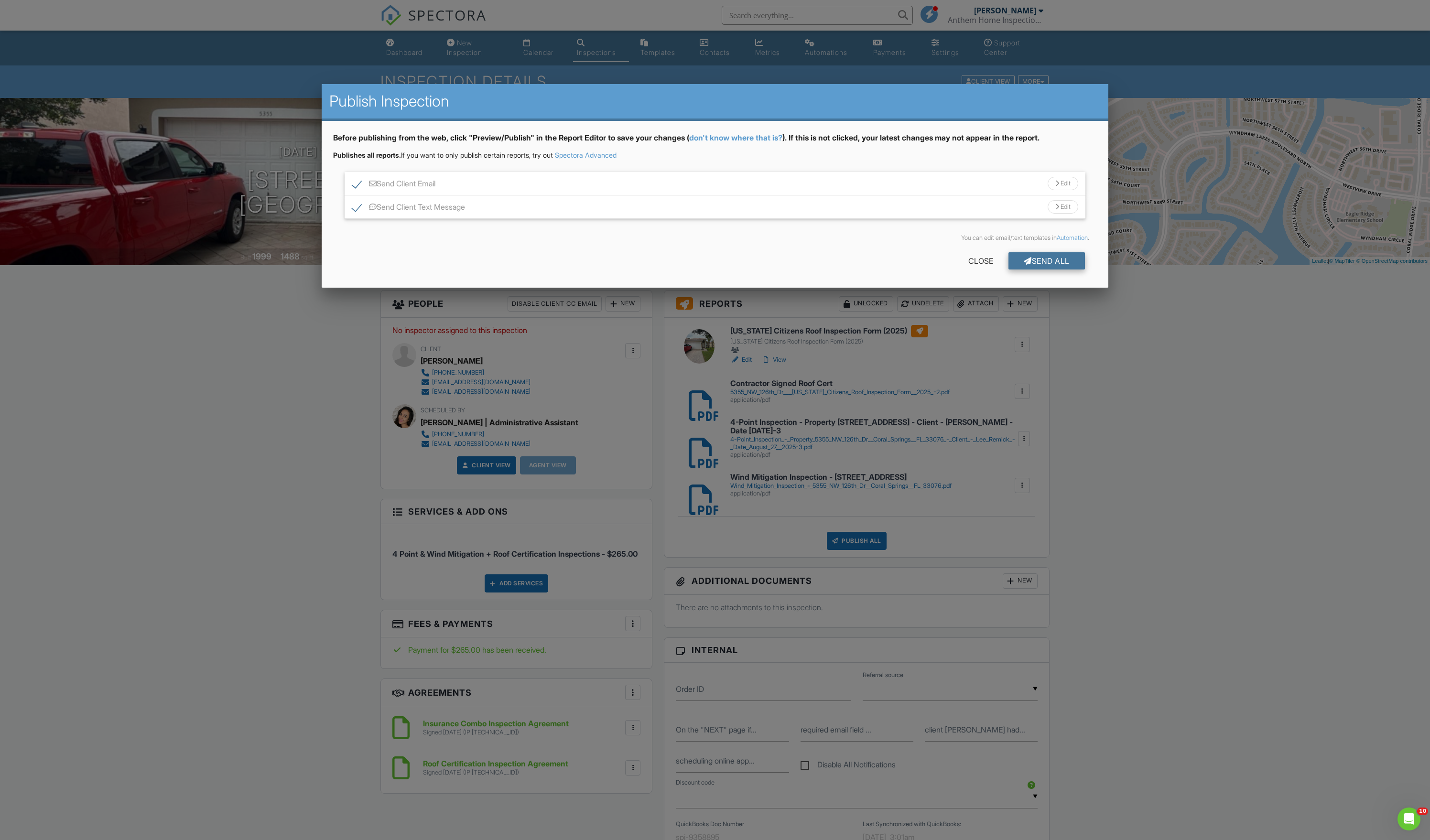
click at [1027, 270] on div "Send All" at bounding box center [1047, 261] width 77 height 18
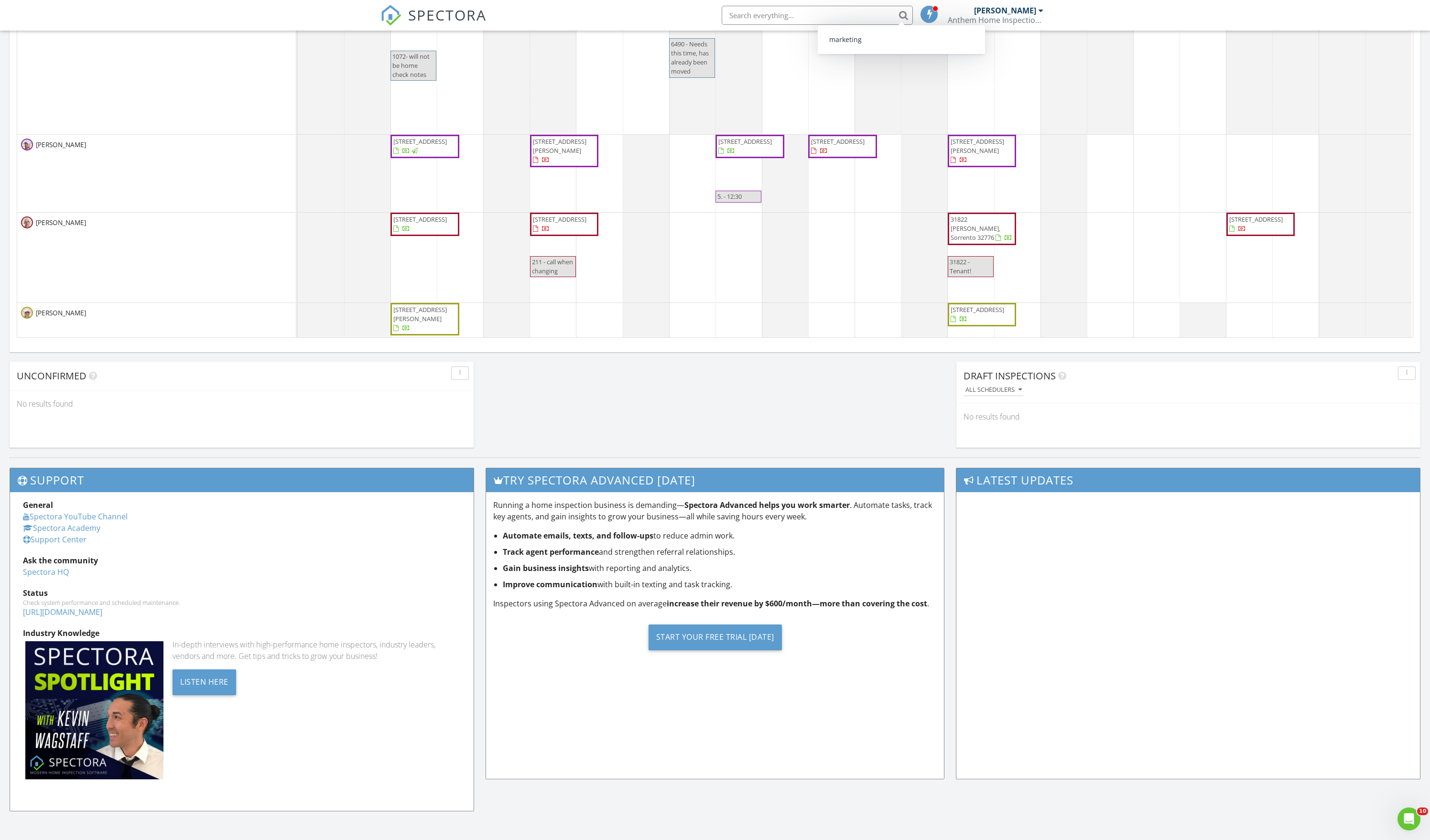
scroll to position [-3, 0]
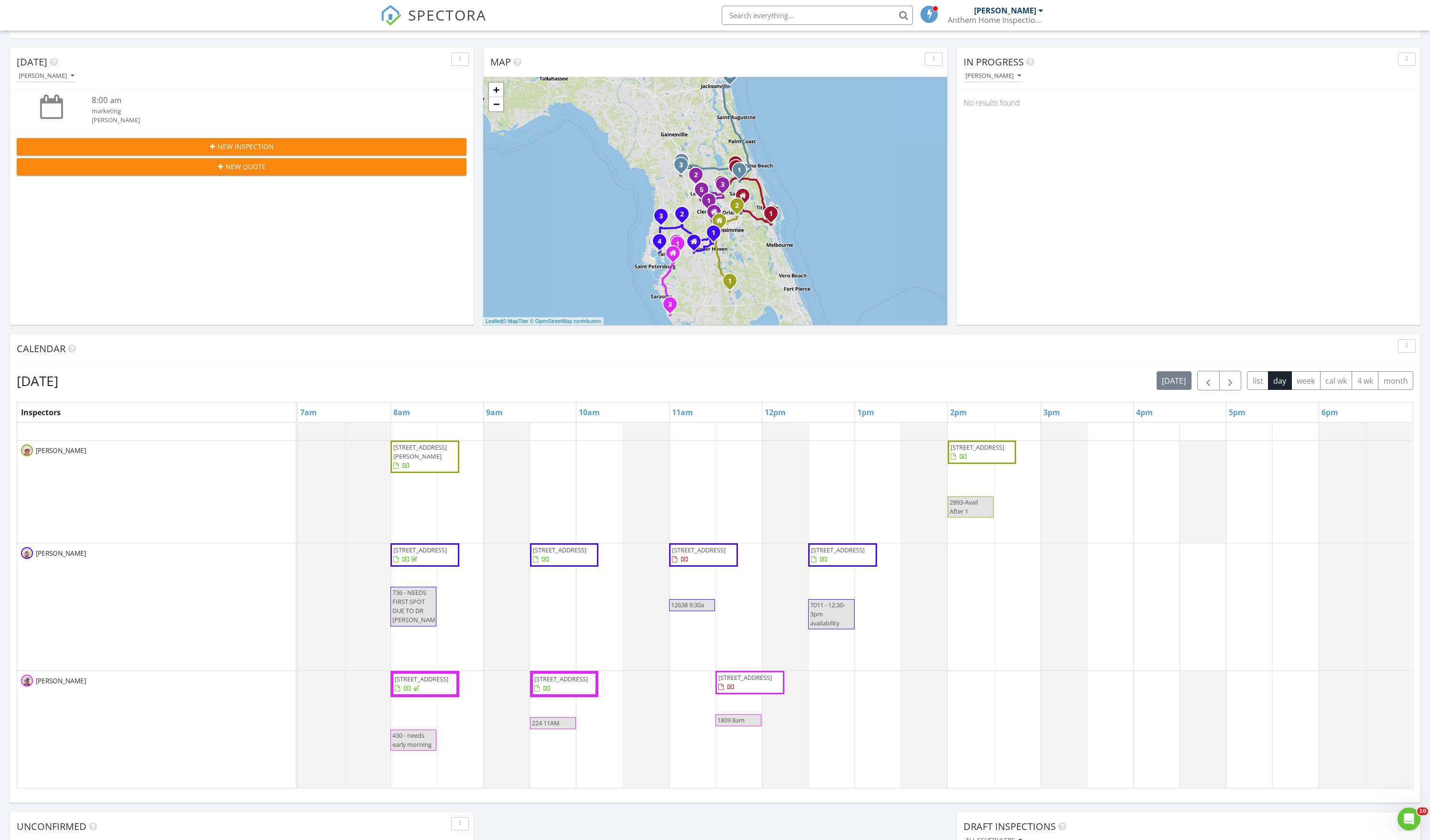
click at [429, 683] on span "430 Summerlyn Dr, Valrico 33594" at bounding box center [421, 679] width 53 height 9
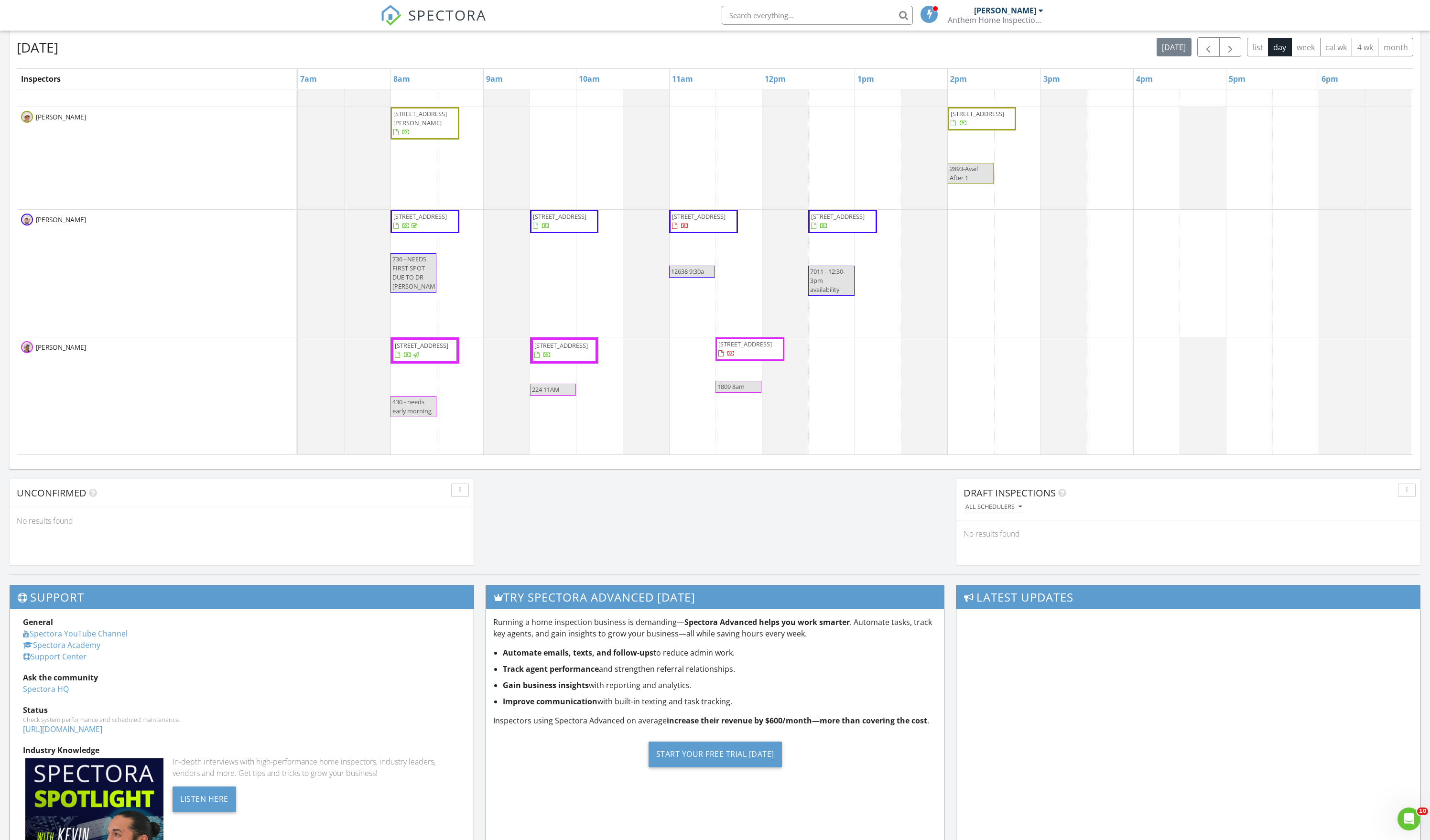
scroll to position [322, 0]
click at [549, 349] on span "224 Ball Park Ave, Seffner 33584" at bounding box center [561, 346] width 53 height 9
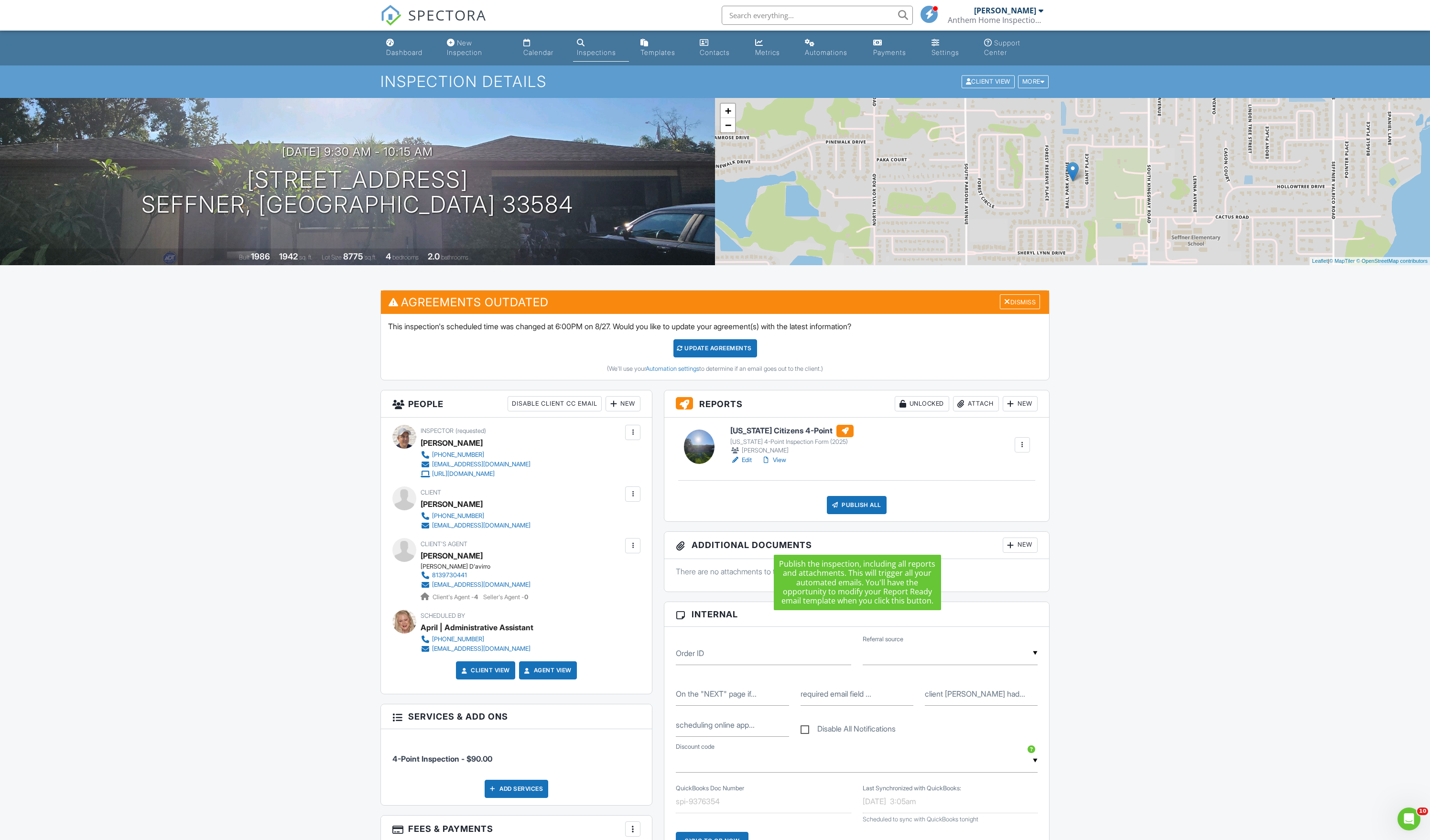
click at [842, 514] on div "Publish All" at bounding box center [857, 504] width 60 height 18
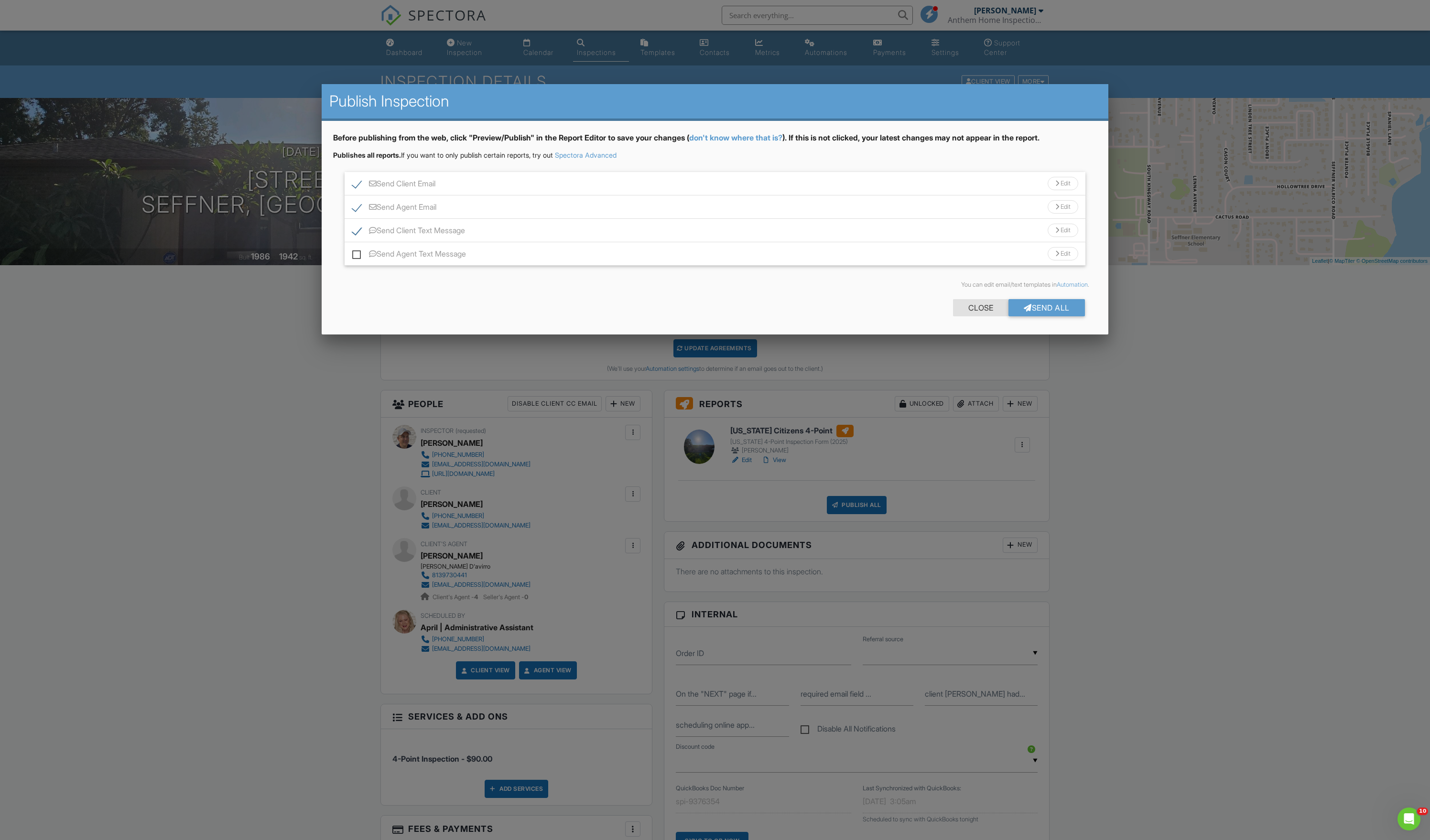
click at [963, 317] on div "Close" at bounding box center [981, 308] width 56 height 18
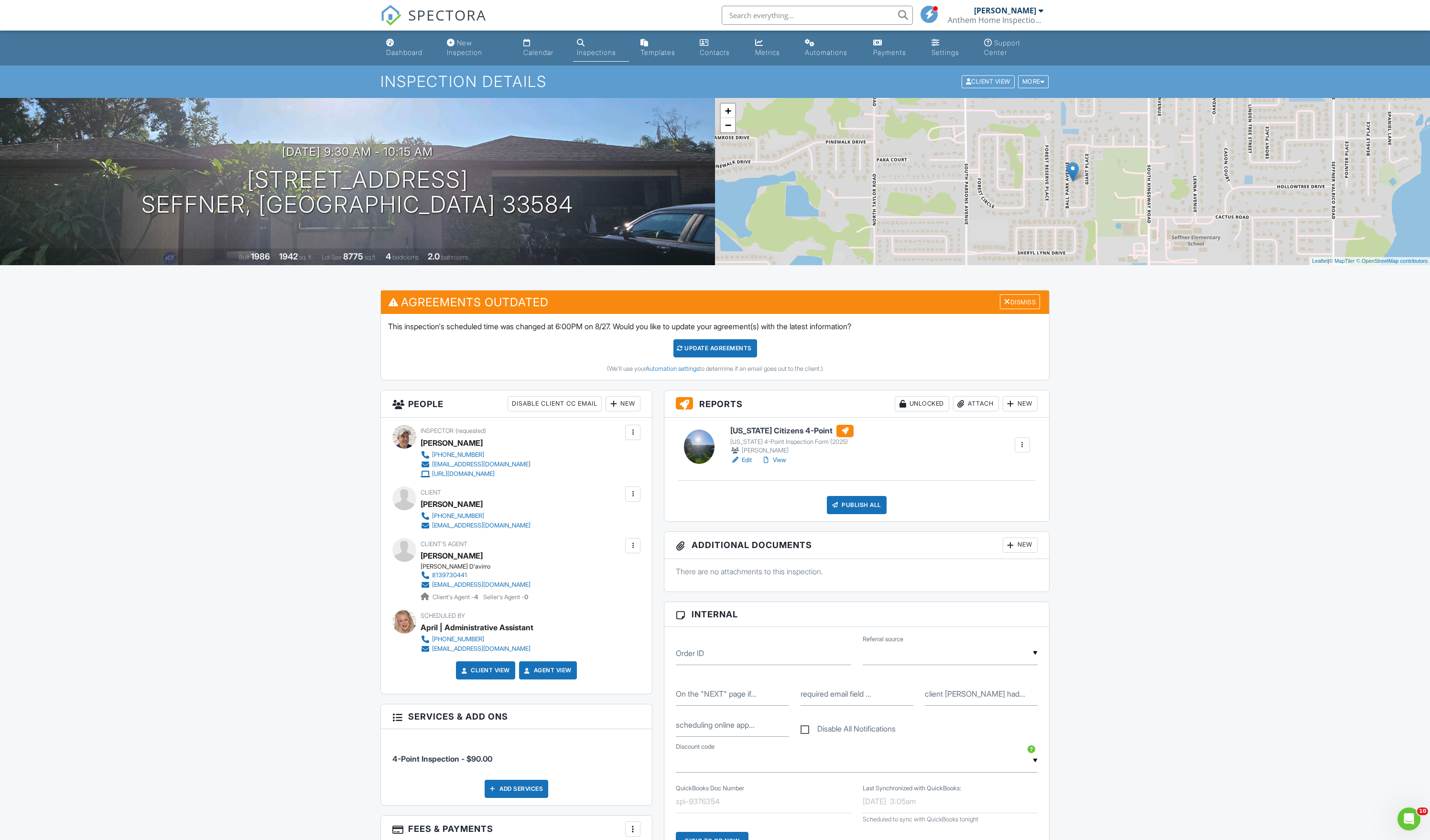
click at [802, 437] on h6 "[US_STATE] Citizens 4-Point" at bounding box center [792, 431] width 124 height 12
click at [830, 510] on div at bounding box center [835, 504] width 10 height 10
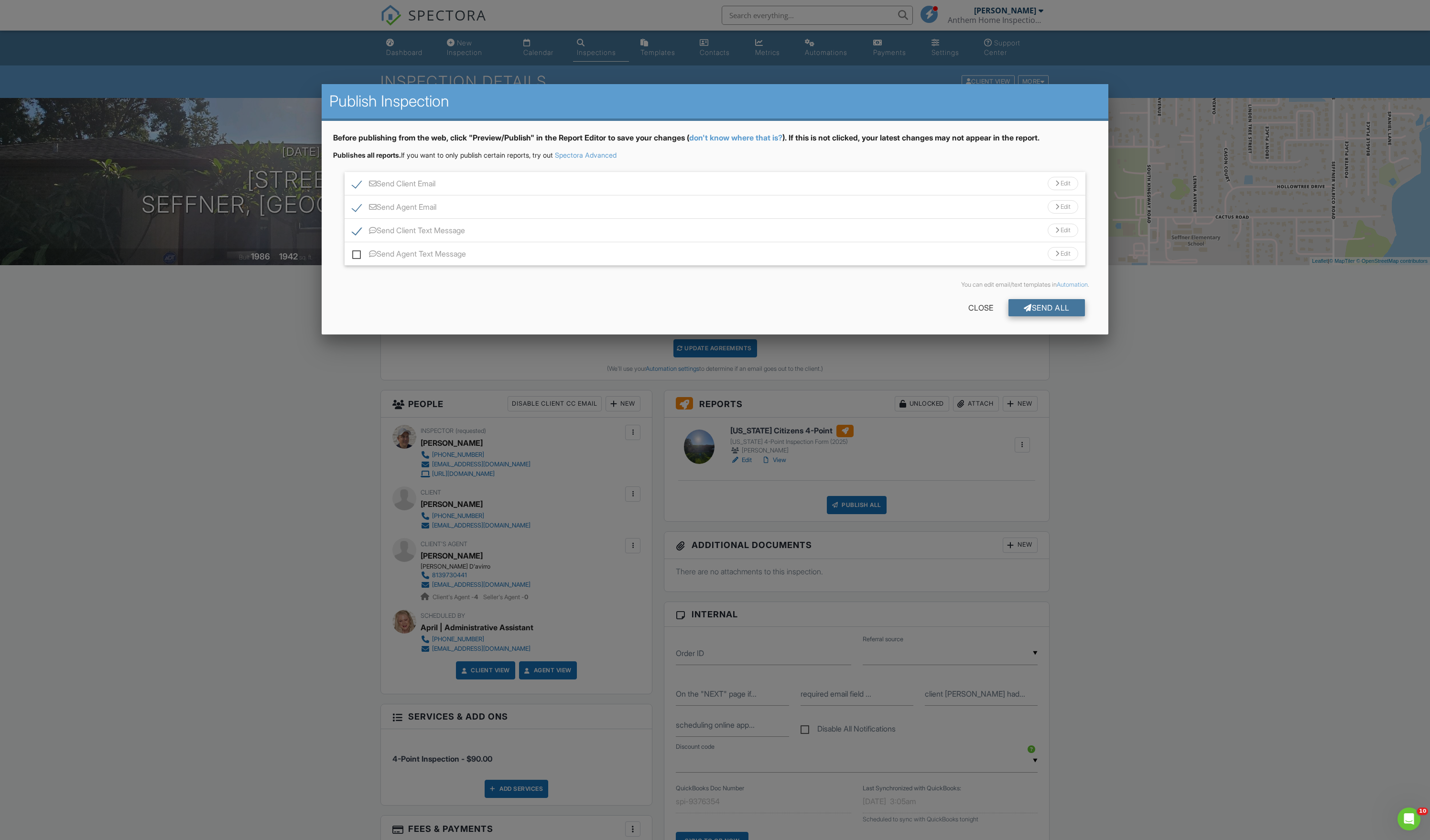
click at [1043, 317] on div "Send All" at bounding box center [1047, 308] width 77 height 18
